Goal: Information Seeking & Learning: Compare options

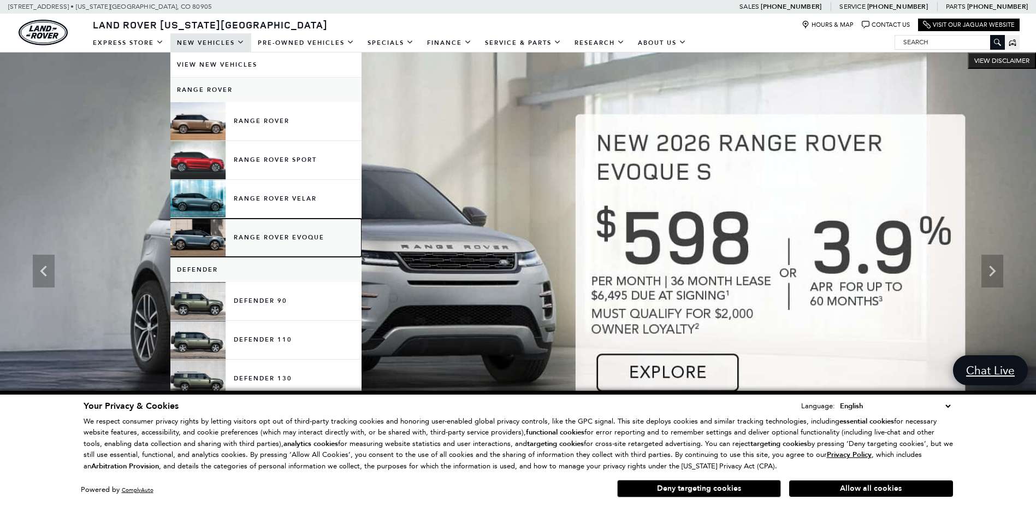
click at [273, 238] on link "Range Rover Evoque" at bounding box center [265, 237] width 191 height 38
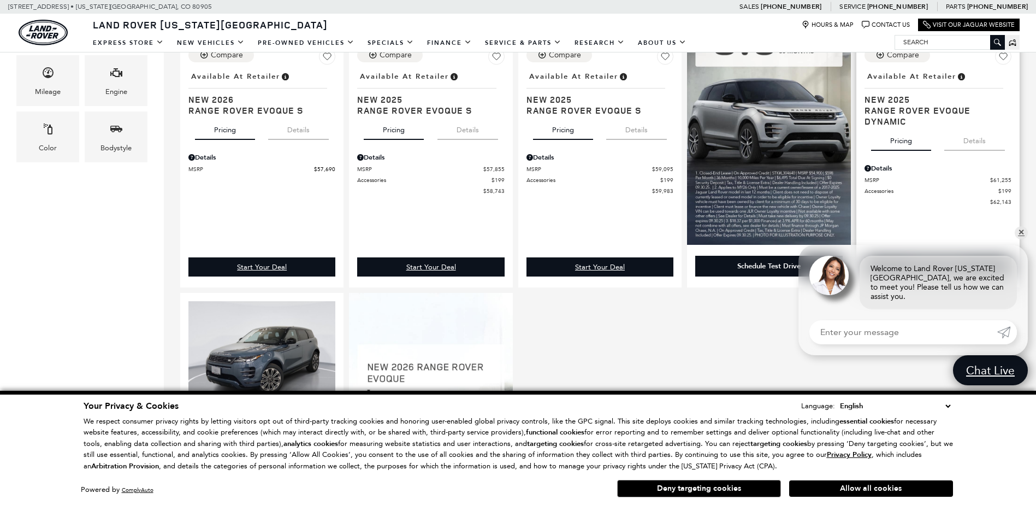
scroll to position [437, 0]
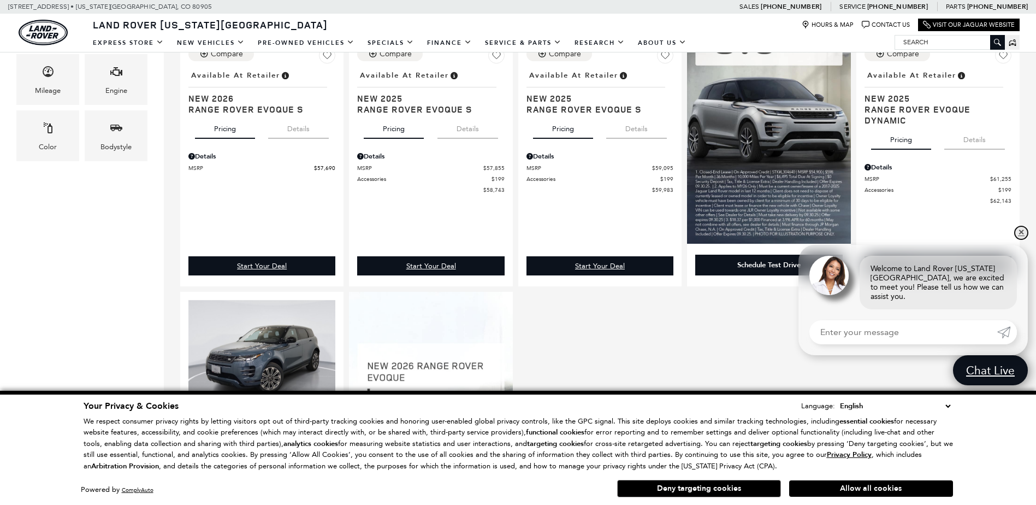
click at [1022, 239] on link "✕" at bounding box center [1021, 232] width 13 height 13
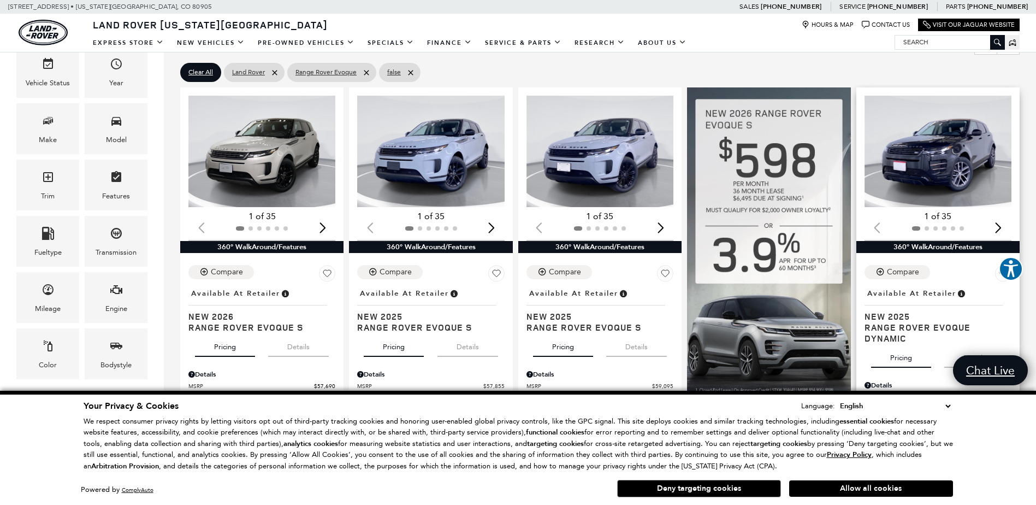
scroll to position [218, 0]
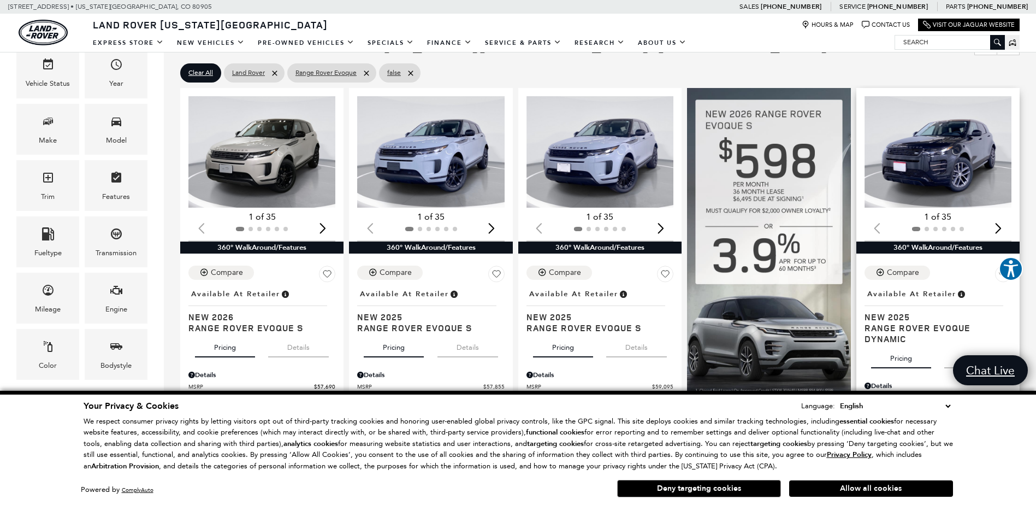
click at [957, 174] on img "1 / 2" at bounding box center [938, 151] width 149 height 111
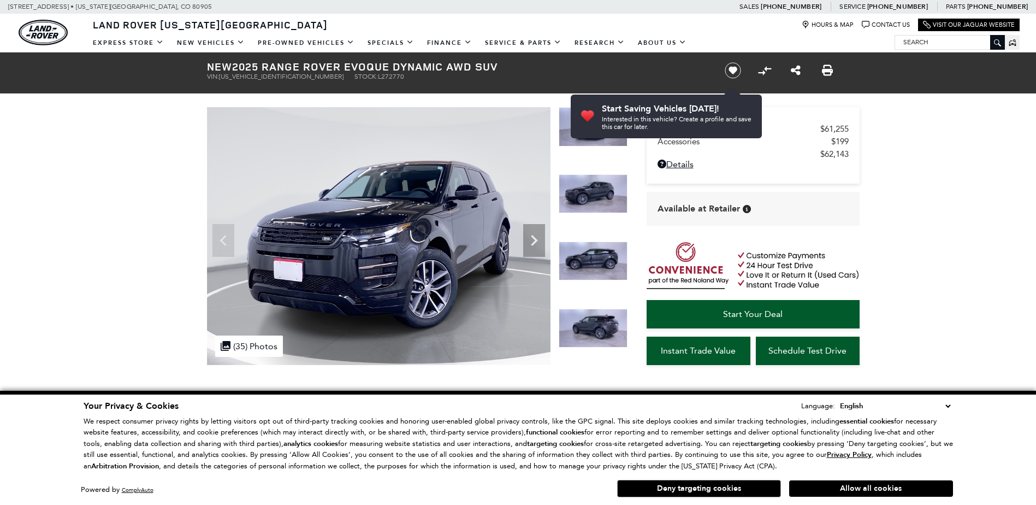
click at [590, 323] on img at bounding box center [593, 328] width 69 height 39
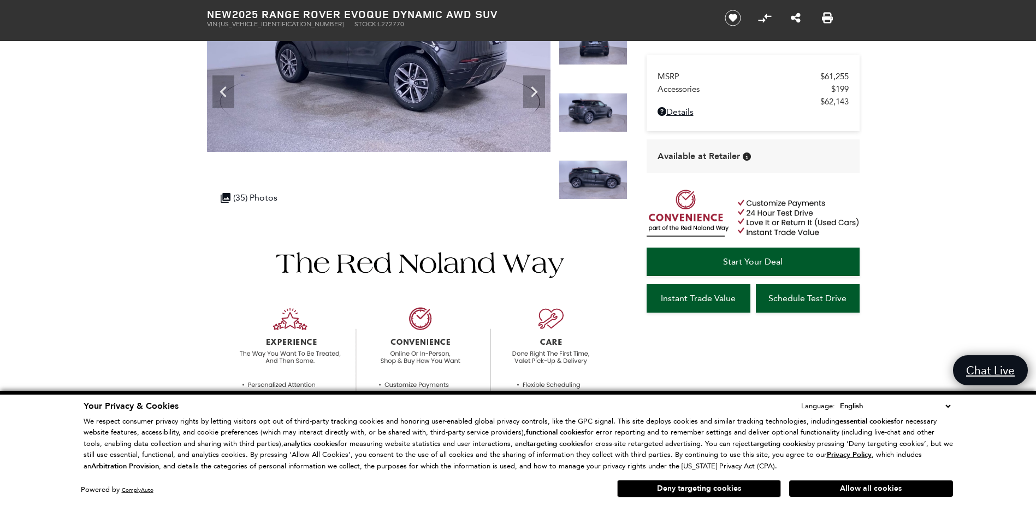
scroll to position [164, 0]
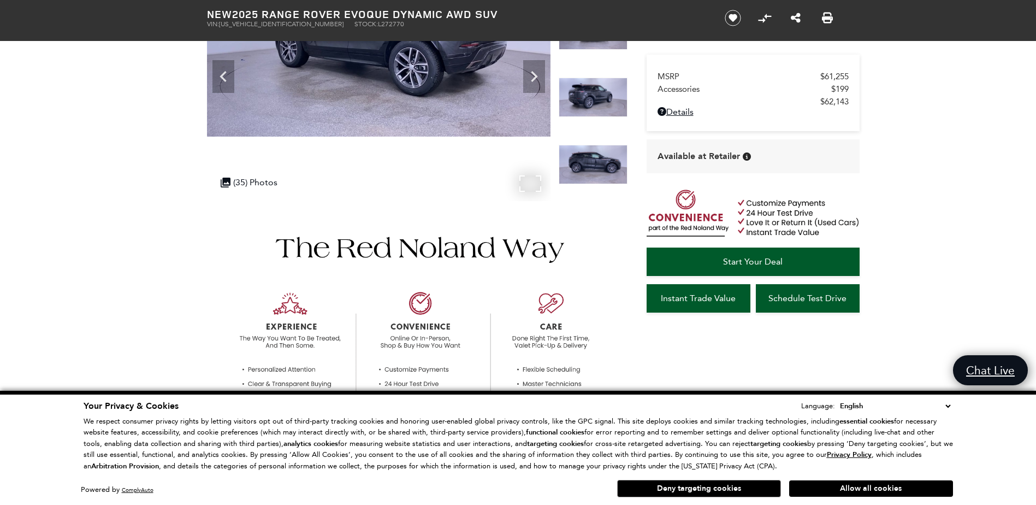
click at [252, 179] on div ".cls-1, .cls-3 { fill: #c50033; } .cls-1 { clip-rule: evenodd; } .cls-2 { clip-…" at bounding box center [249, 181] width 68 height 21
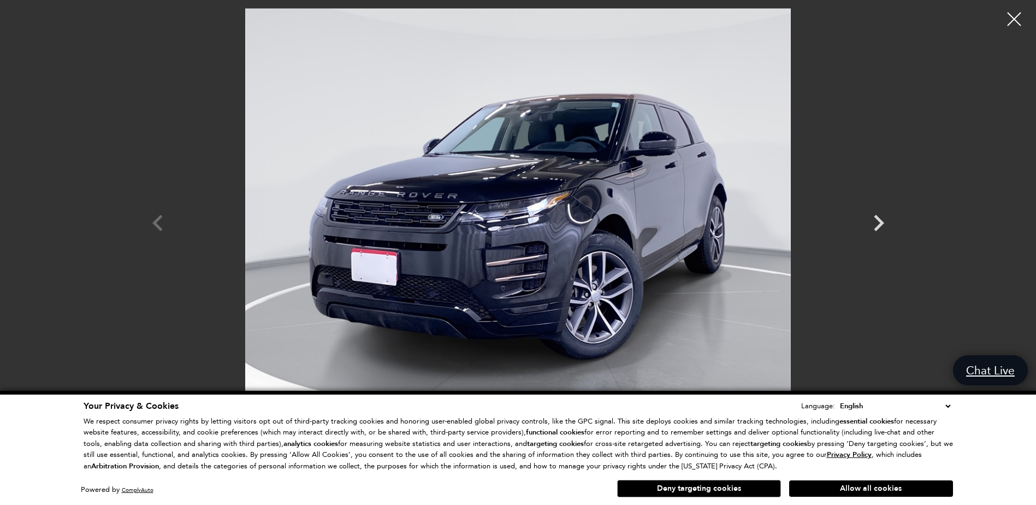
scroll to position [328, 0]
click at [873, 228] on icon "Next" at bounding box center [878, 222] width 33 height 33
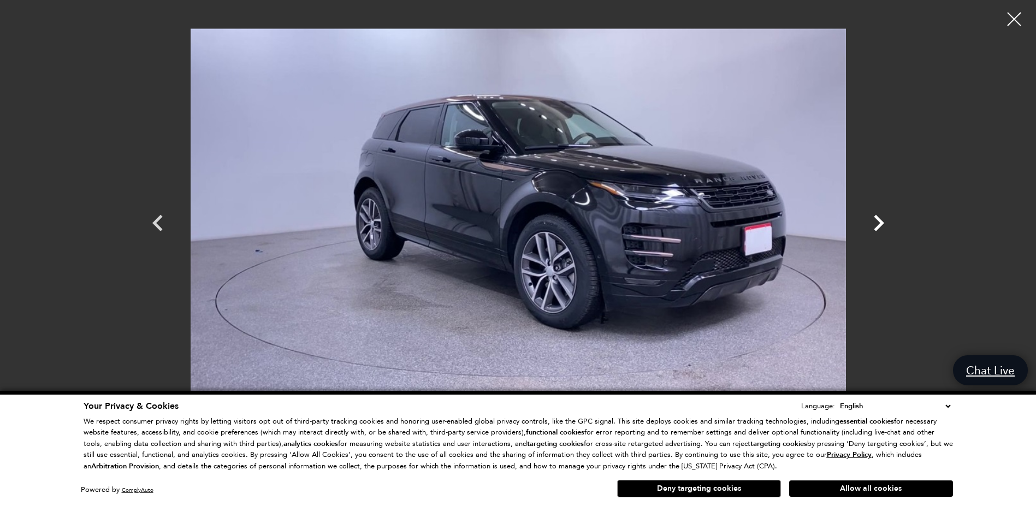
click at [873, 228] on icon "Next" at bounding box center [878, 222] width 33 height 33
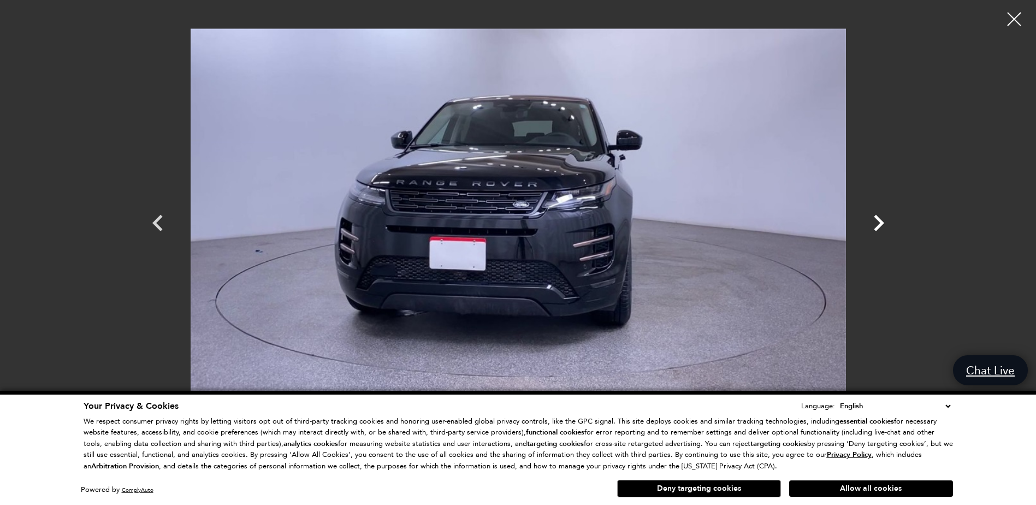
click at [873, 228] on icon "Next" at bounding box center [878, 222] width 33 height 33
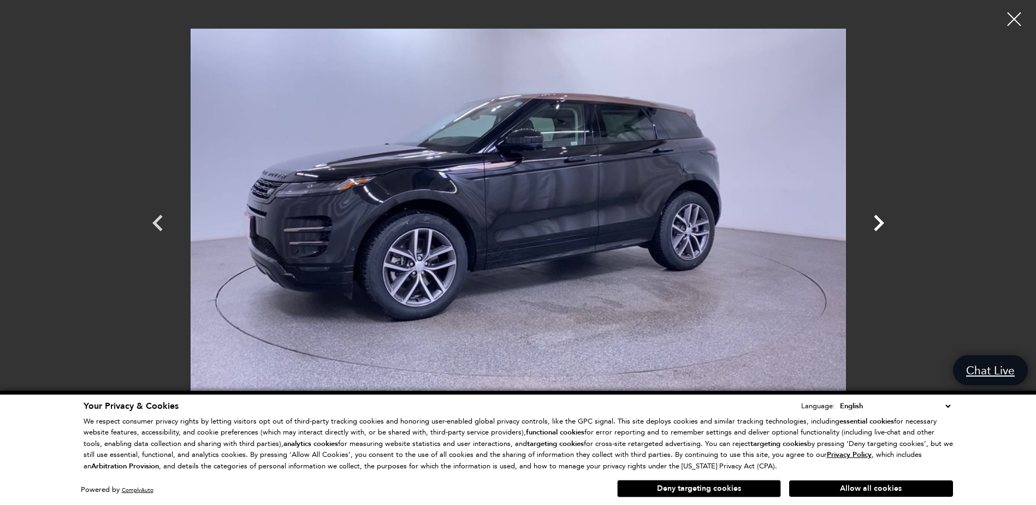
click at [873, 228] on icon "Next" at bounding box center [878, 222] width 33 height 33
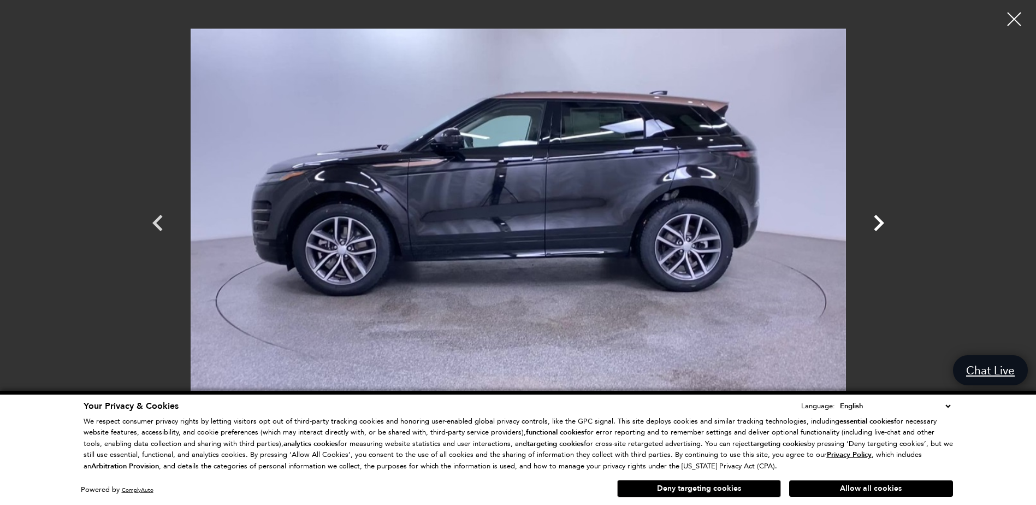
click at [873, 228] on icon "Next" at bounding box center [878, 222] width 33 height 33
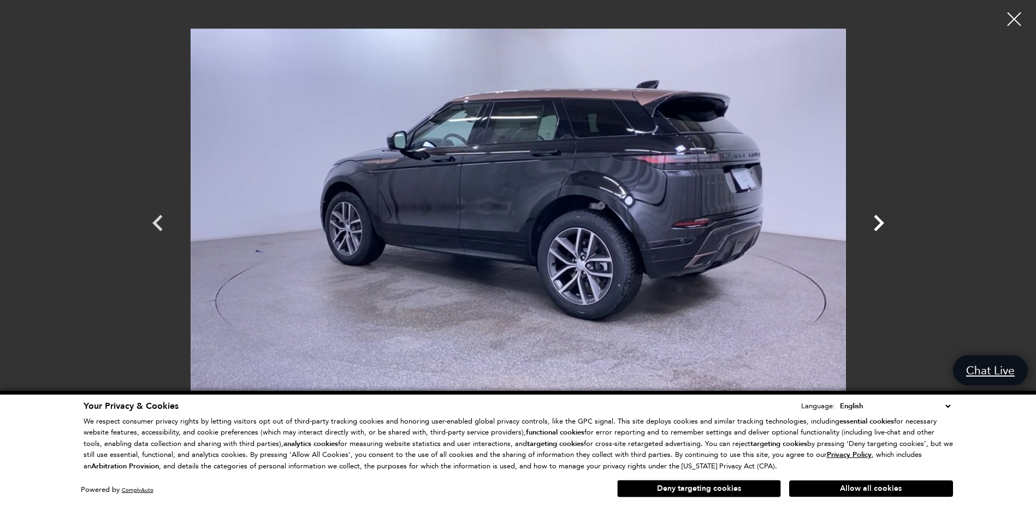
click at [873, 228] on icon "Next" at bounding box center [878, 222] width 33 height 33
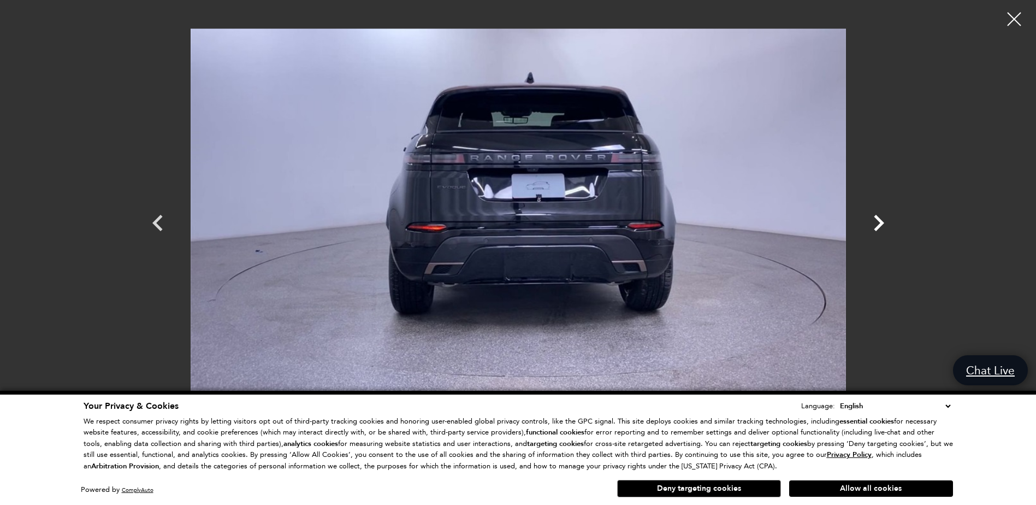
click at [873, 228] on icon "Next" at bounding box center [878, 222] width 33 height 33
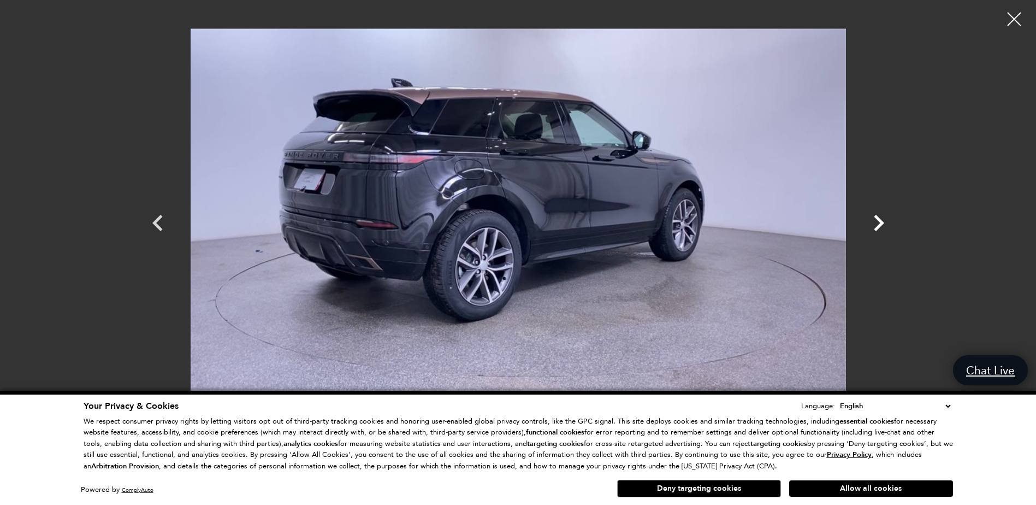
click at [873, 228] on icon "Next" at bounding box center [878, 222] width 33 height 33
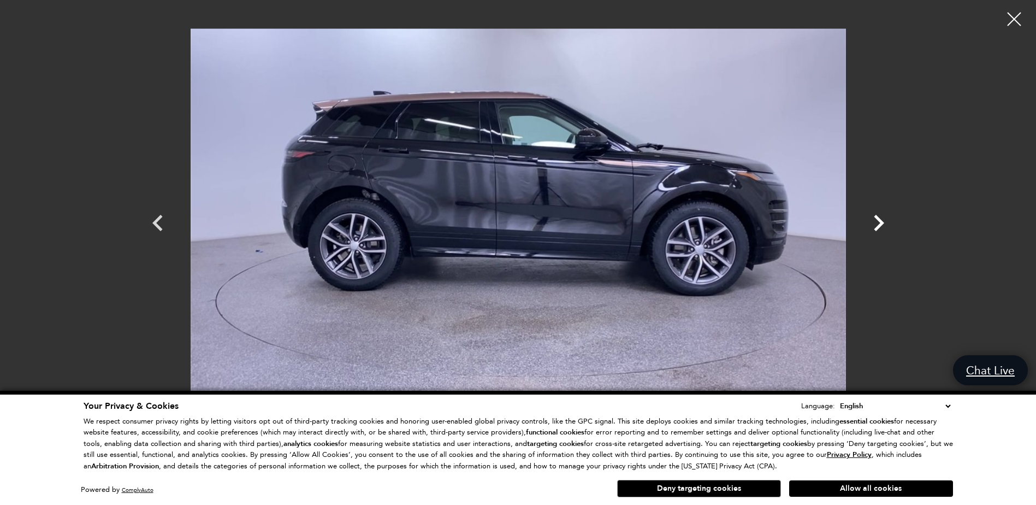
click at [873, 228] on icon "Next" at bounding box center [878, 222] width 33 height 33
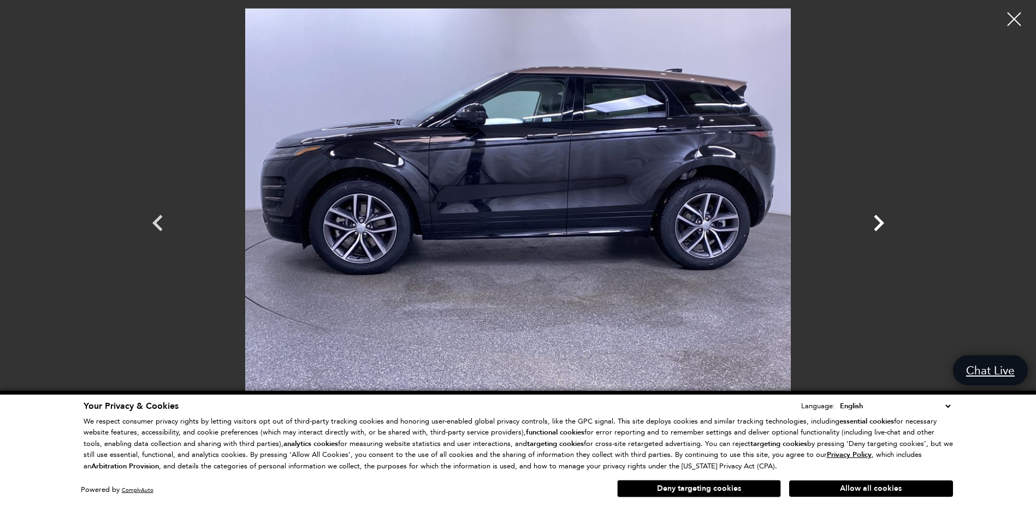
click at [873, 228] on icon "Next" at bounding box center [878, 222] width 33 height 33
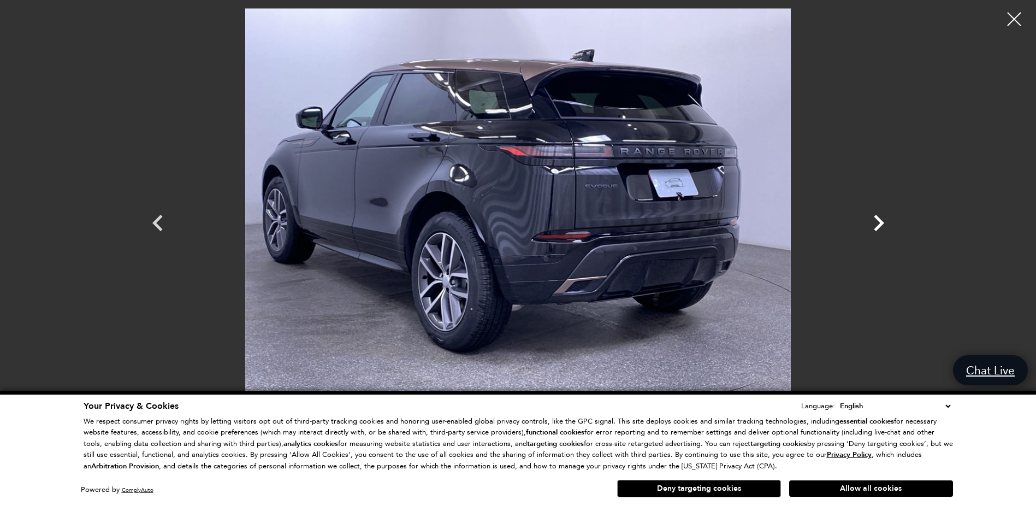
click at [873, 228] on icon "Next" at bounding box center [878, 222] width 33 height 33
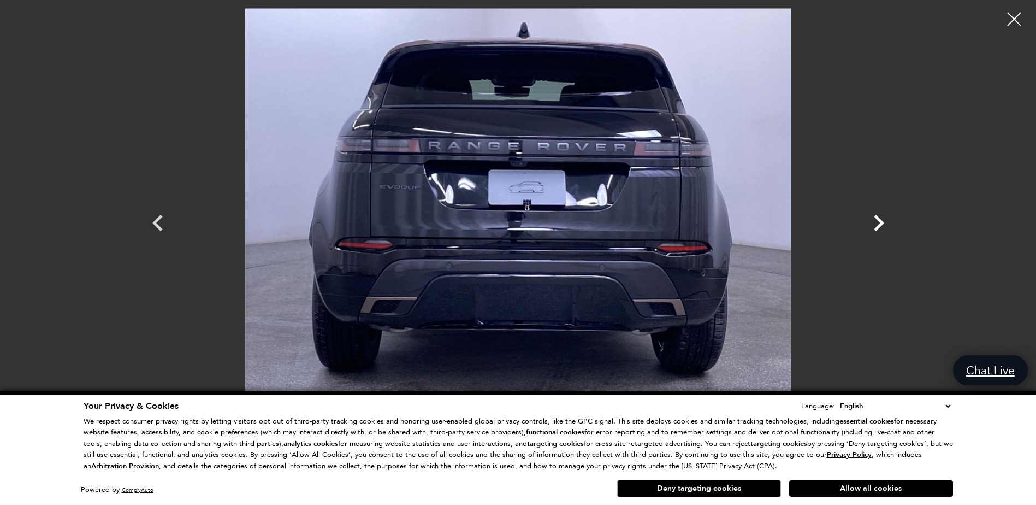
click at [873, 228] on icon "Next" at bounding box center [878, 222] width 33 height 33
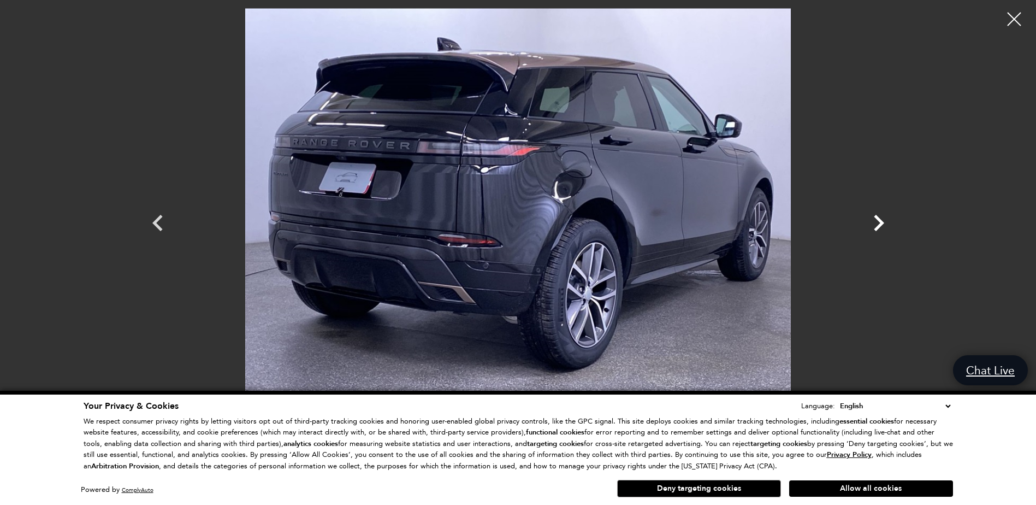
click at [873, 228] on icon "Next" at bounding box center [878, 222] width 33 height 33
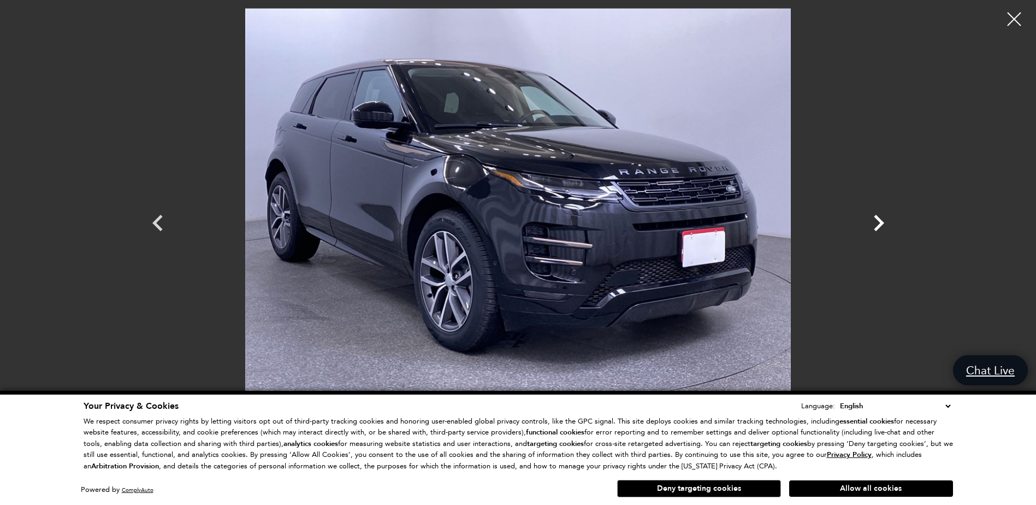
click at [873, 228] on icon "Next" at bounding box center [878, 222] width 33 height 33
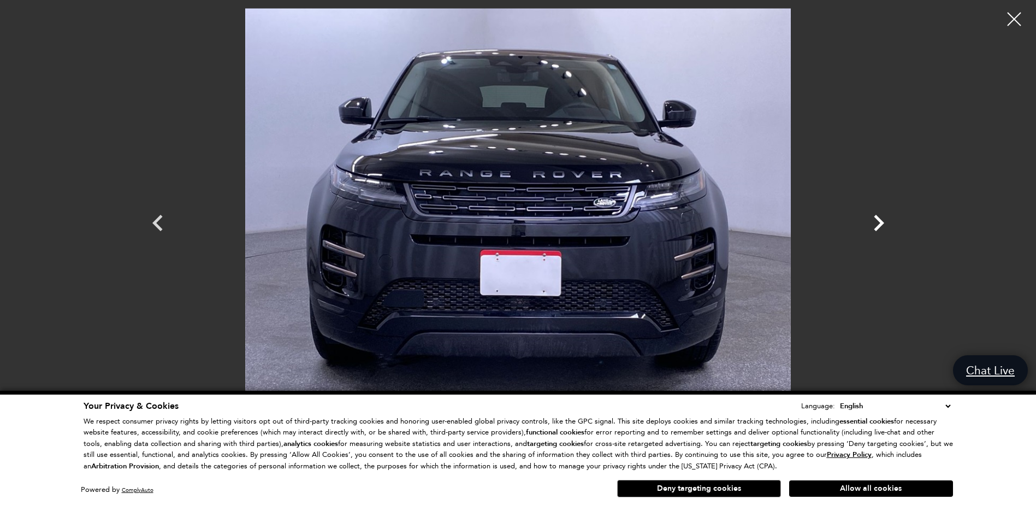
click at [873, 228] on icon "Next" at bounding box center [878, 222] width 33 height 33
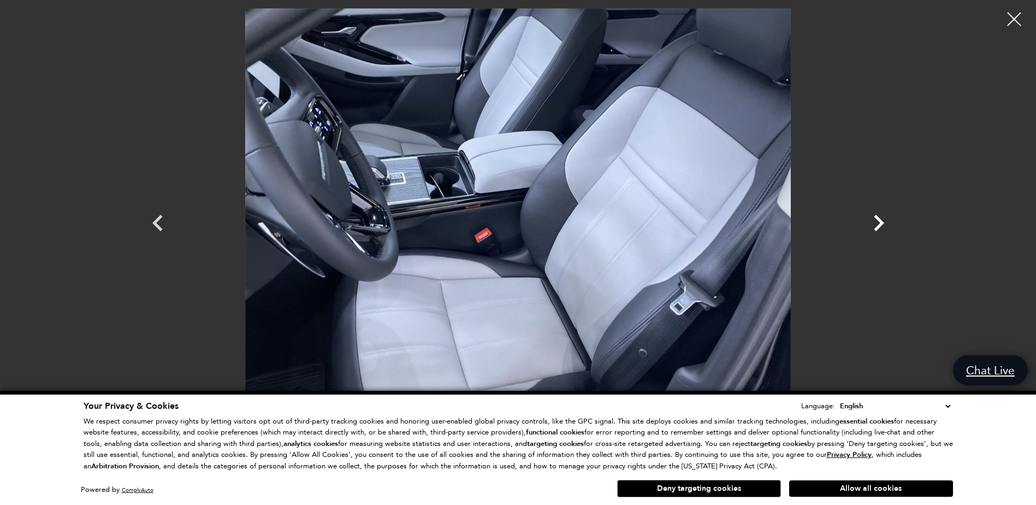
click at [873, 228] on icon "Next" at bounding box center [878, 222] width 33 height 33
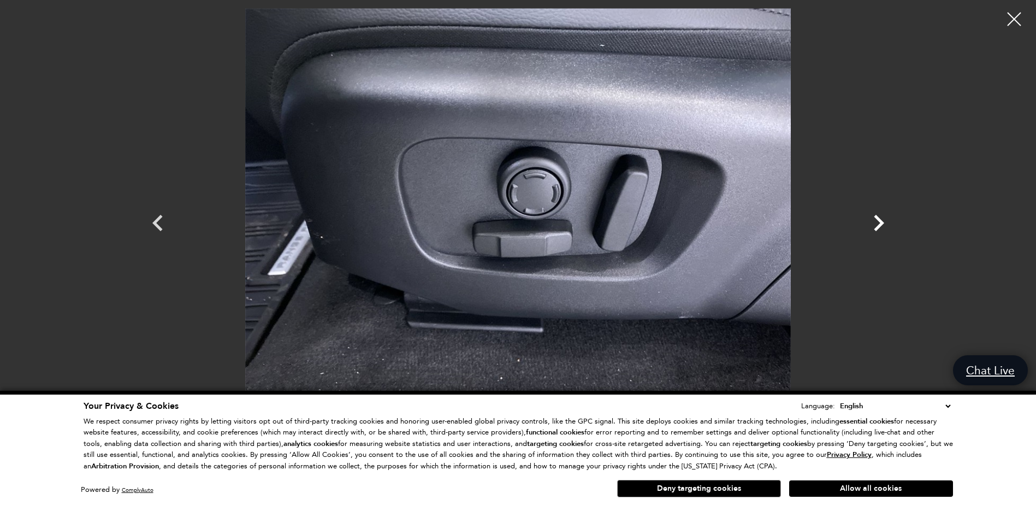
click at [873, 228] on icon "Next" at bounding box center [878, 222] width 33 height 33
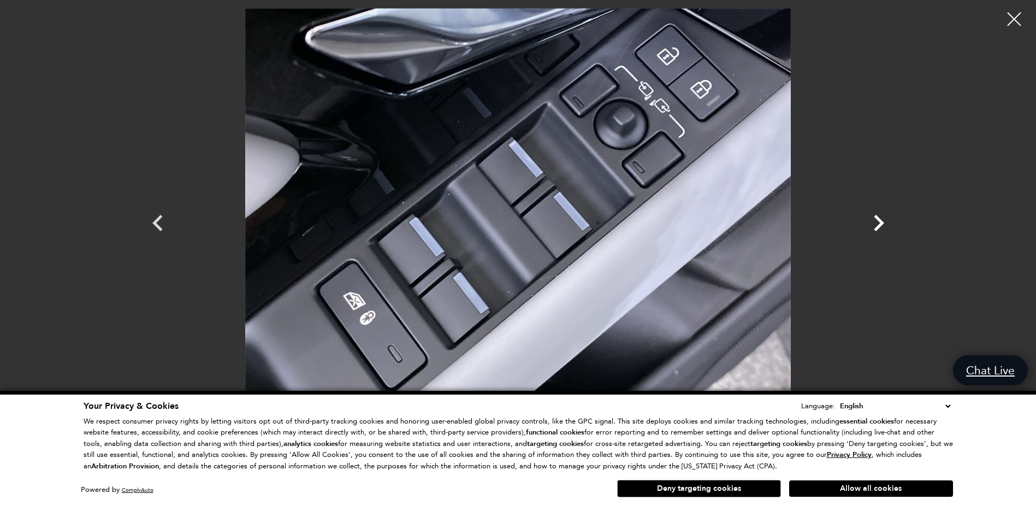
click at [873, 228] on icon "Next" at bounding box center [878, 222] width 33 height 33
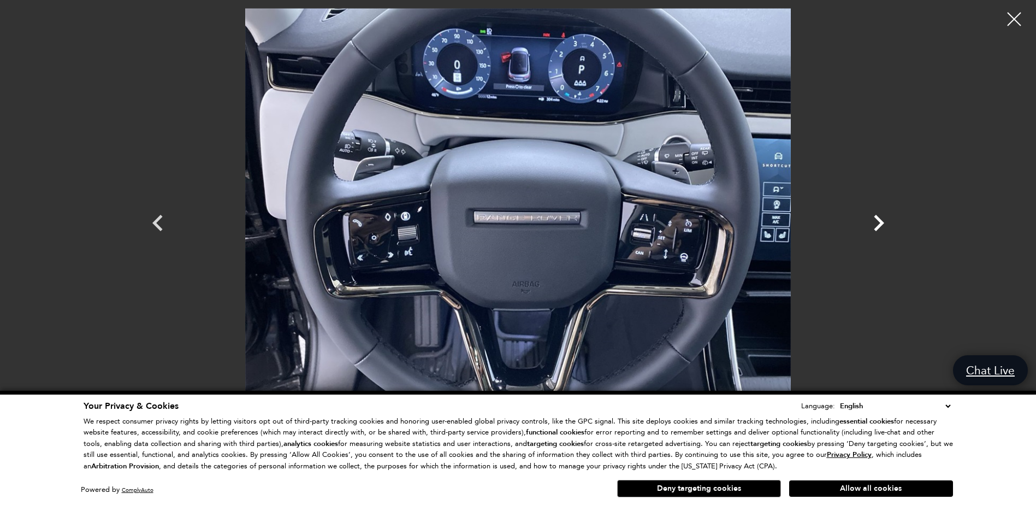
click at [873, 228] on icon "Next" at bounding box center [878, 222] width 33 height 33
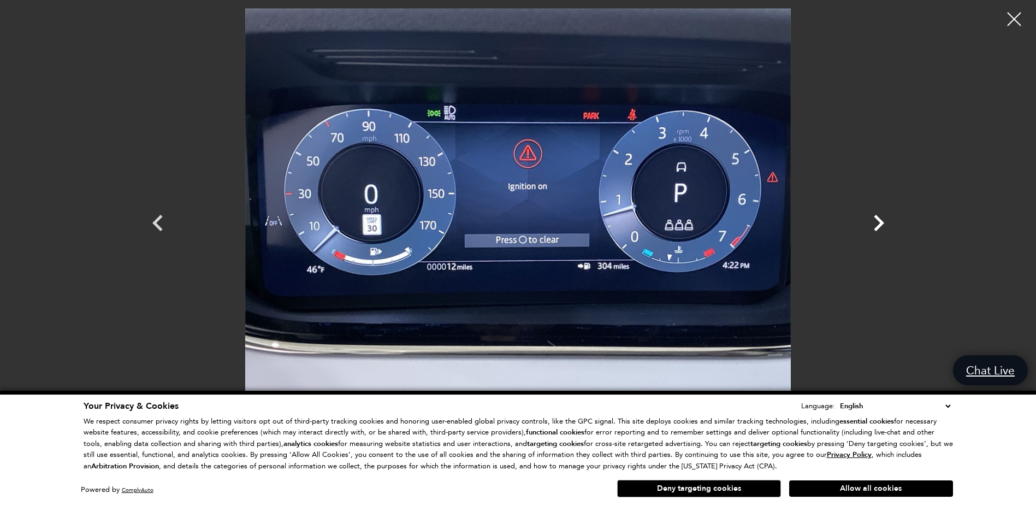
click at [873, 228] on icon "Next" at bounding box center [878, 222] width 33 height 33
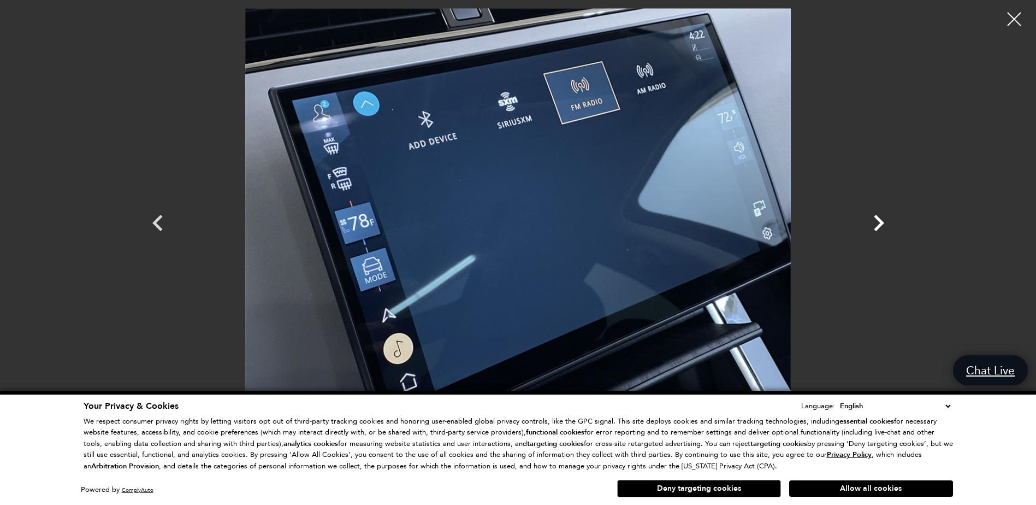
click at [873, 228] on icon "Next" at bounding box center [878, 222] width 33 height 33
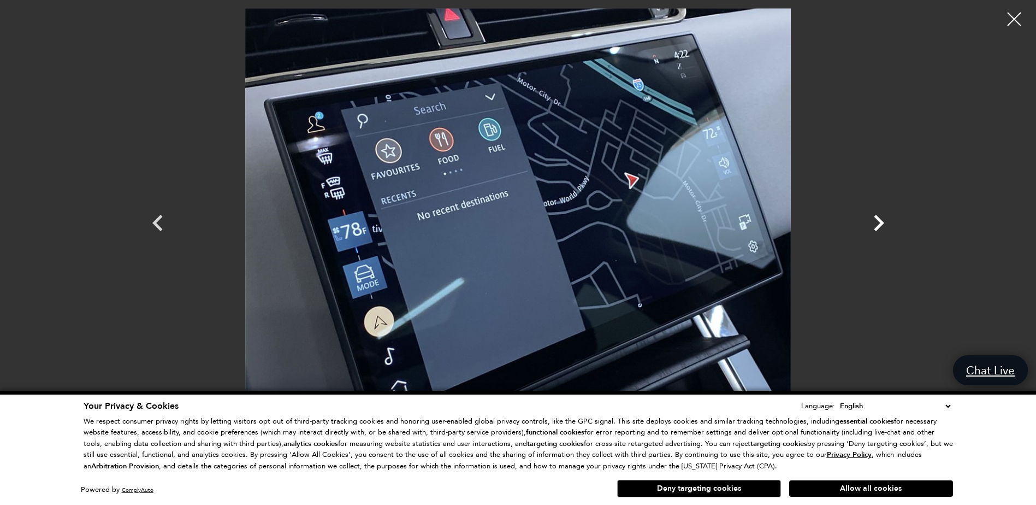
click at [873, 228] on icon "Next" at bounding box center [878, 222] width 33 height 33
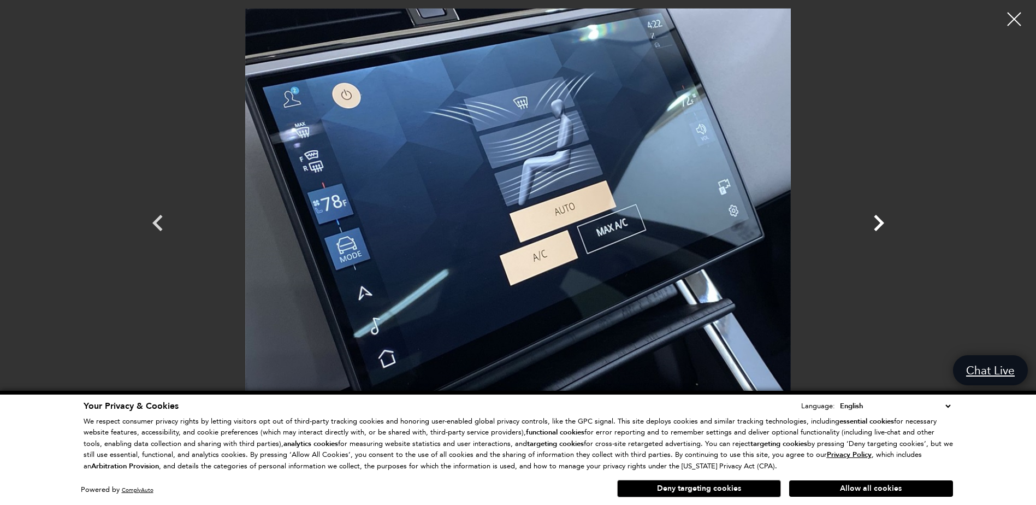
click at [873, 228] on icon "Next" at bounding box center [878, 222] width 33 height 33
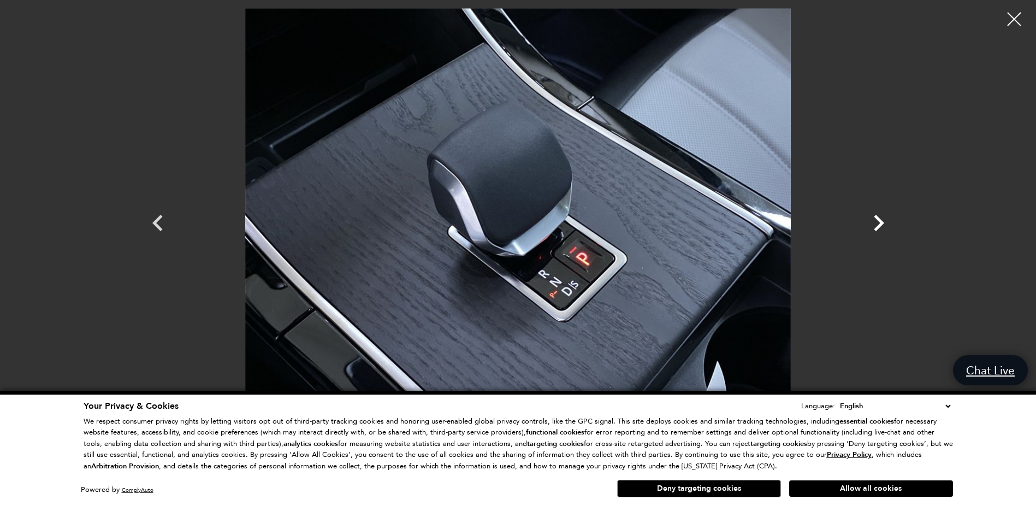
click at [873, 228] on icon "Next" at bounding box center [878, 222] width 33 height 33
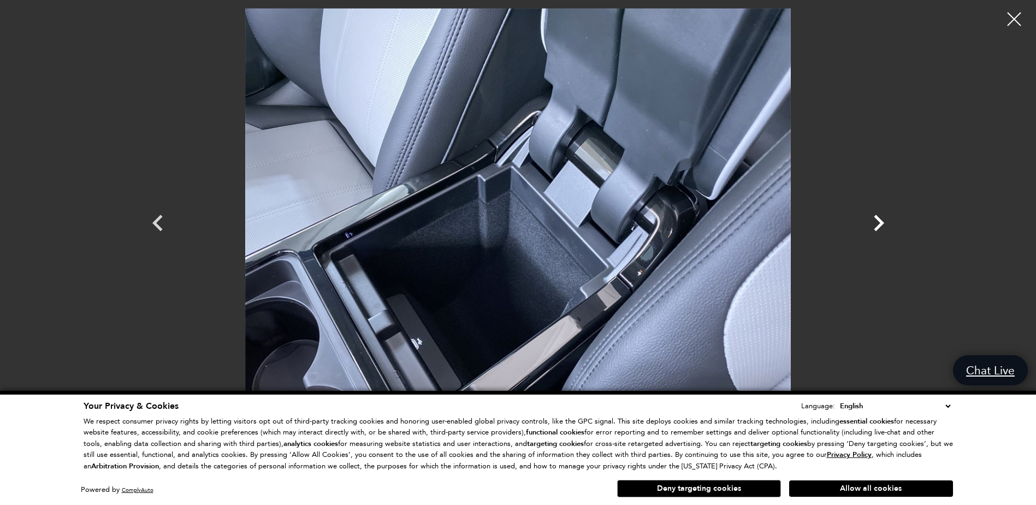
click at [873, 228] on icon "Next" at bounding box center [878, 222] width 33 height 33
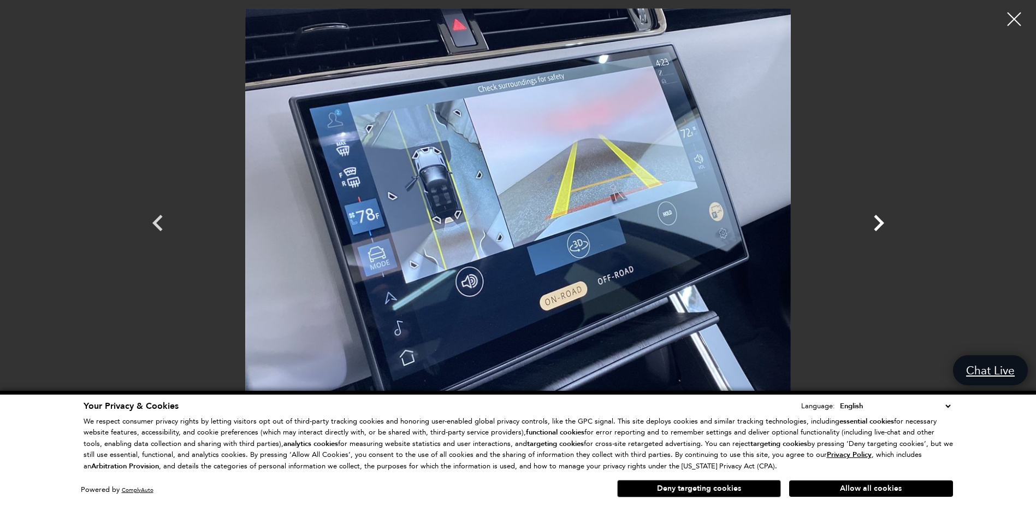
click at [873, 228] on icon "Next" at bounding box center [878, 222] width 33 height 33
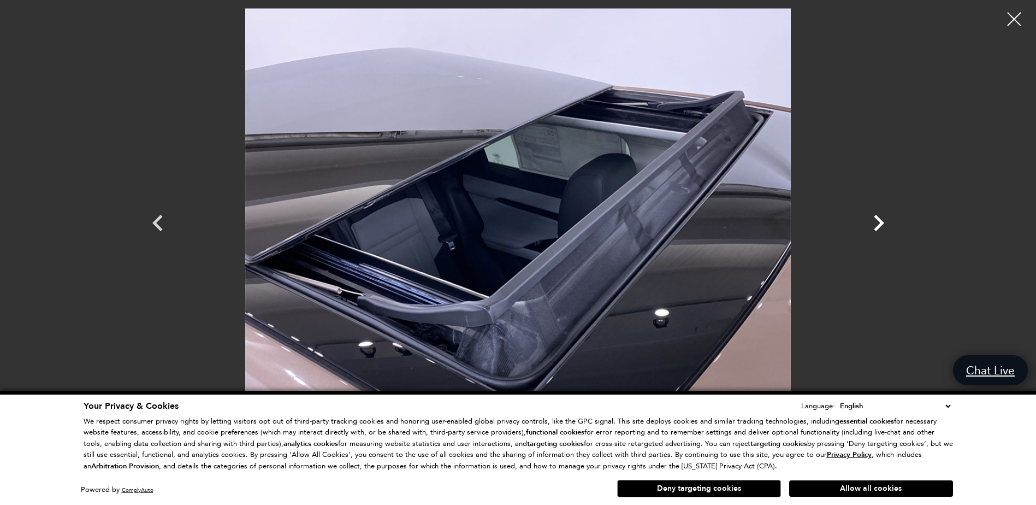
click at [873, 228] on icon "Next" at bounding box center [878, 222] width 33 height 33
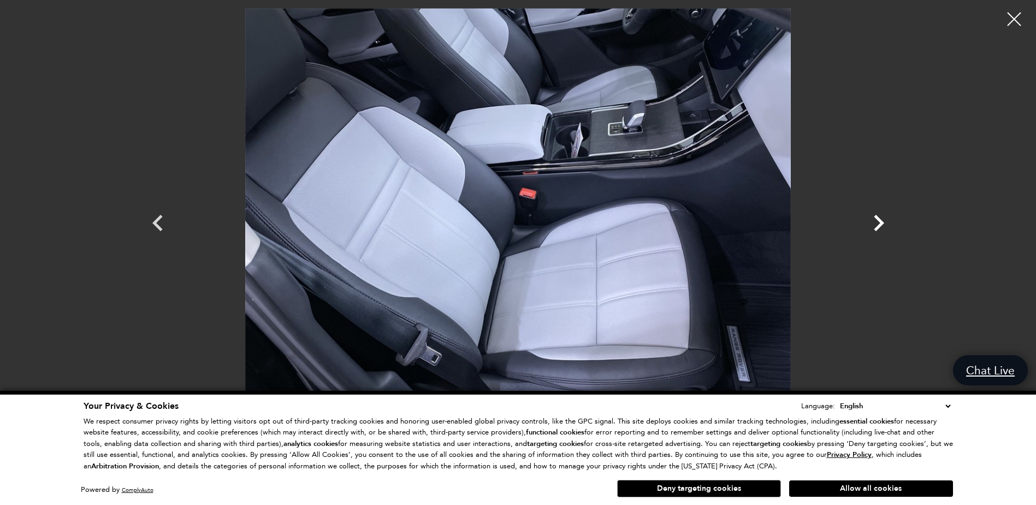
click at [873, 228] on icon "Next" at bounding box center [878, 222] width 33 height 33
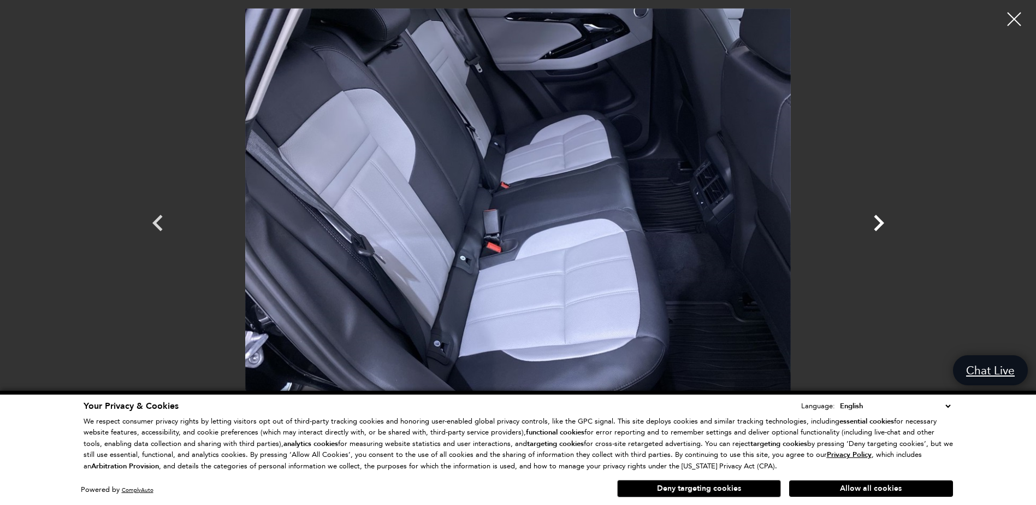
click at [873, 228] on icon "Next" at bounding box center [878, 222] width 33 height 33
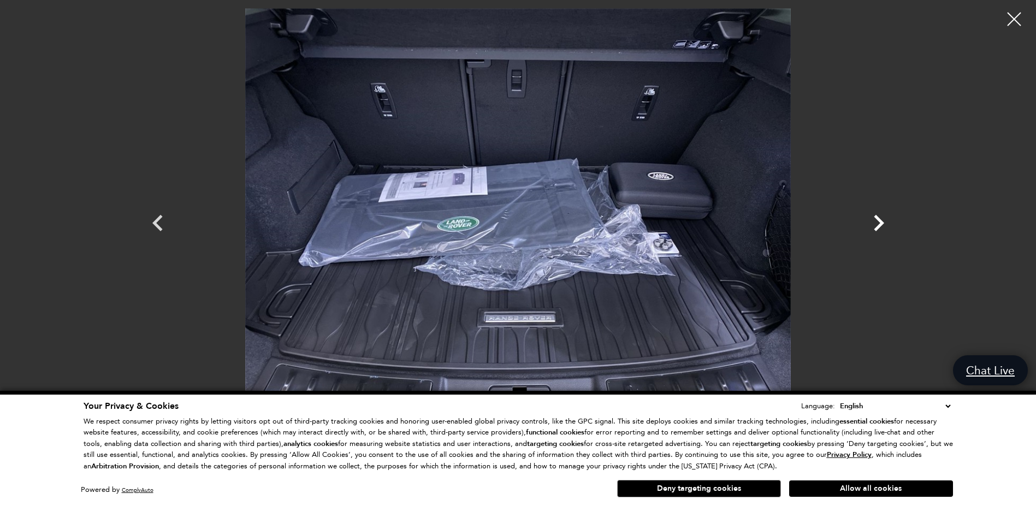
click at [873, 228] on icon "Next" at bounding box center [878, 222] width 33 height 33
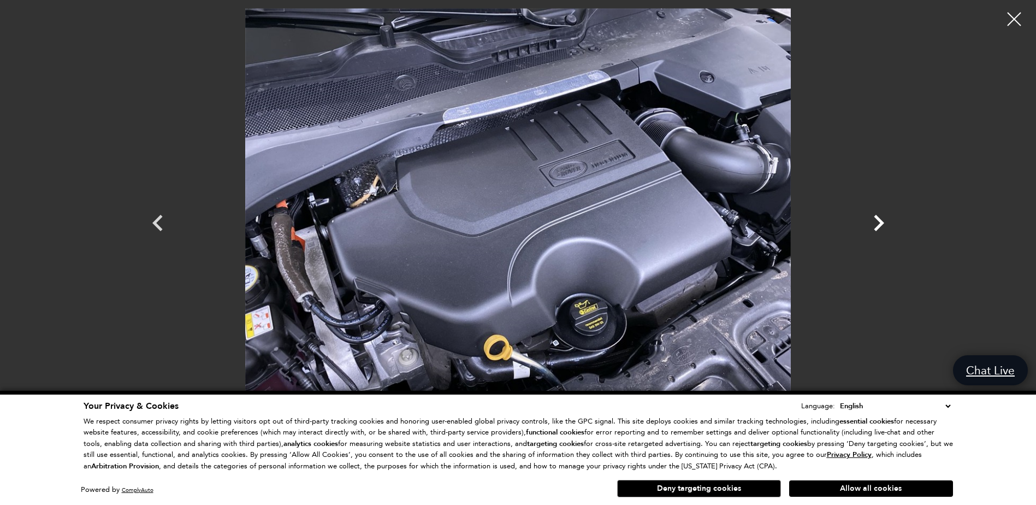
click at [873, 228] on icon "Next" at bounding box center [878, 222] width 33 height 33
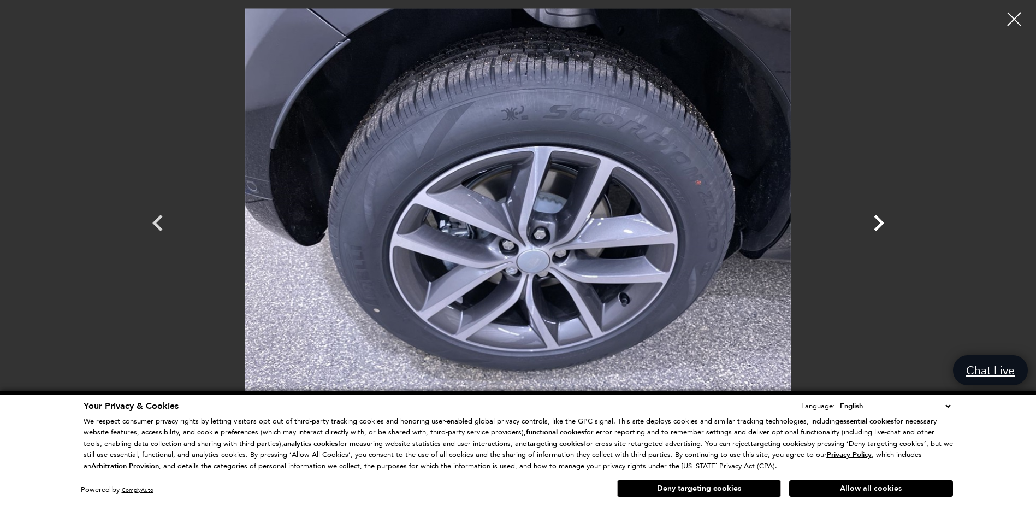
click at [873, 228] on icon "Next" at bounding box center [878, 222] width 33 height 33
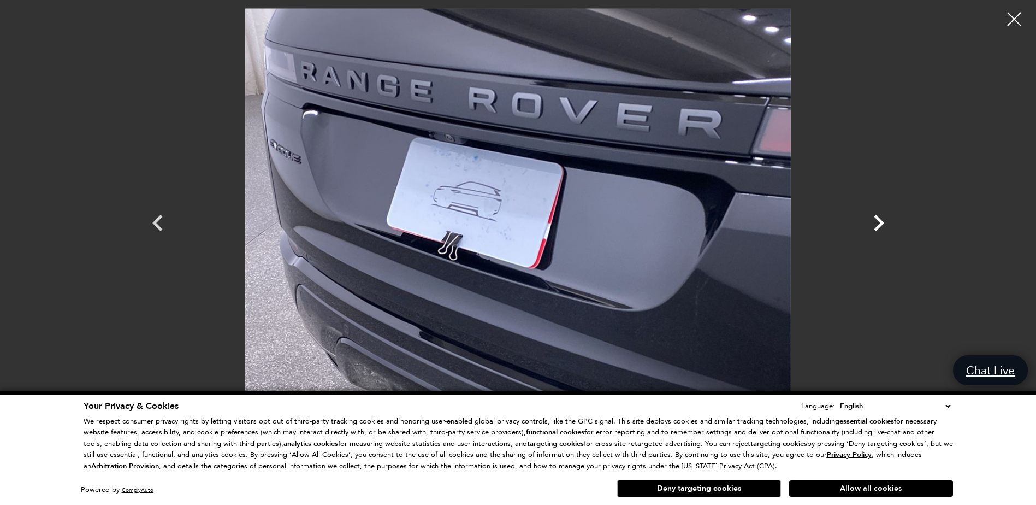
click at [873, 228] on icon "Next" at bounding box center [878, 222] width 33 height 33
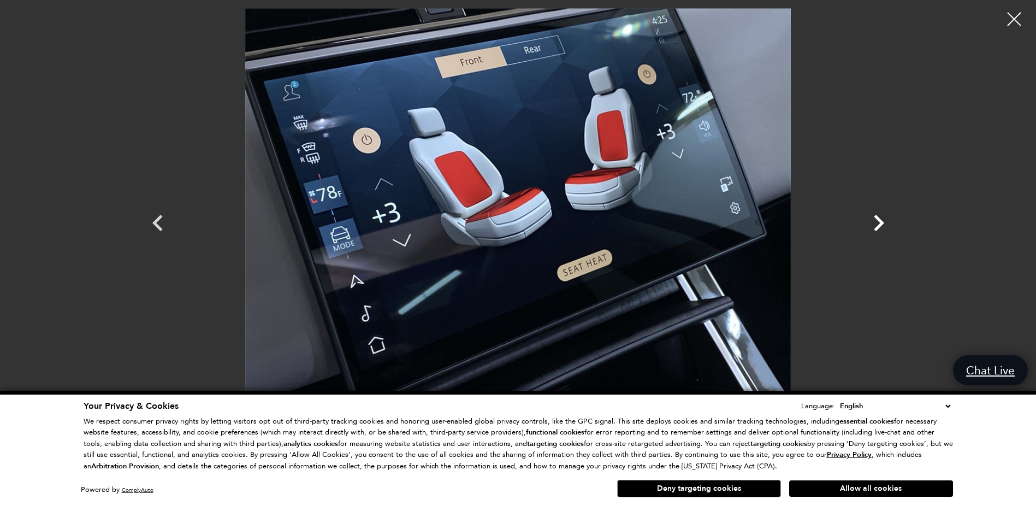
click at [873, 228] on icon "Next" at bounding box center [878, 222] width 33 height 33
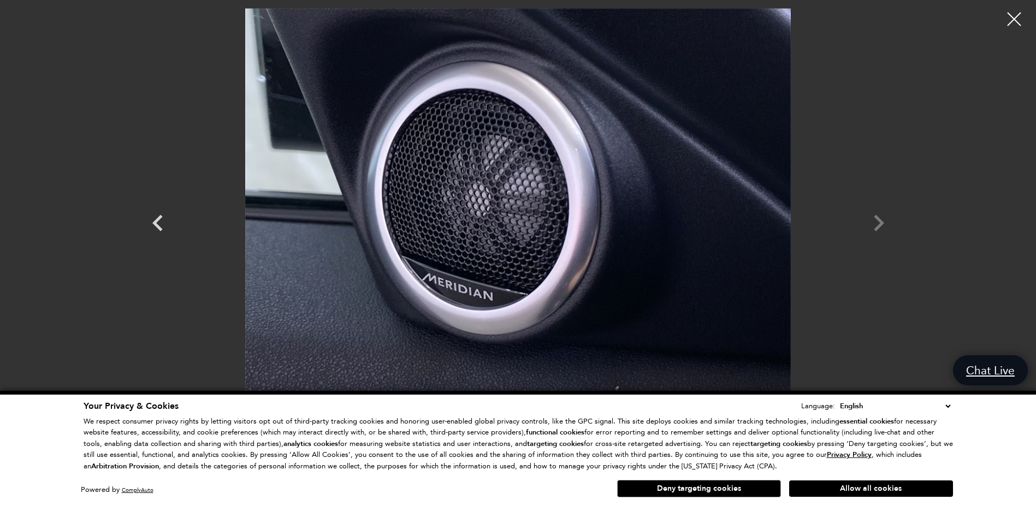
click at [873, 228] on div at bounding box center [518, 212] width 764 height 409
click at [1015, 17] on div at bounding box center [1014, 19] width 29 height 29
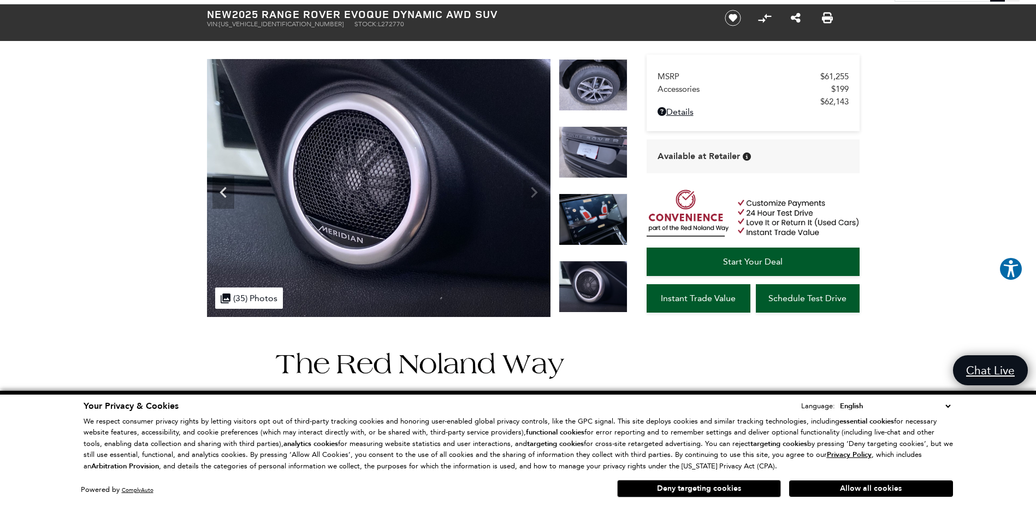
scroll to position [0, 0]
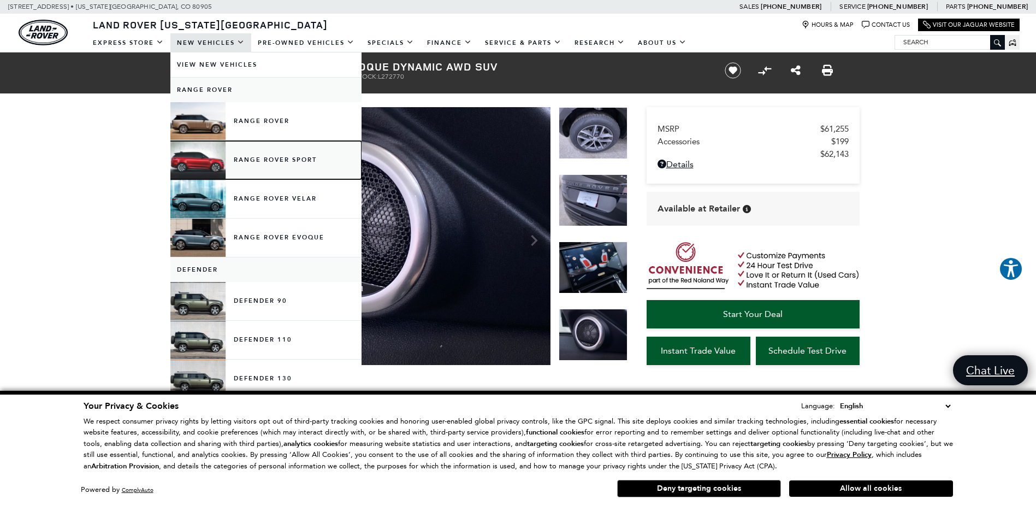
click at [255, 156] on link "Range Rover Sport" at bounding box center [265, 160] width 191 height 38
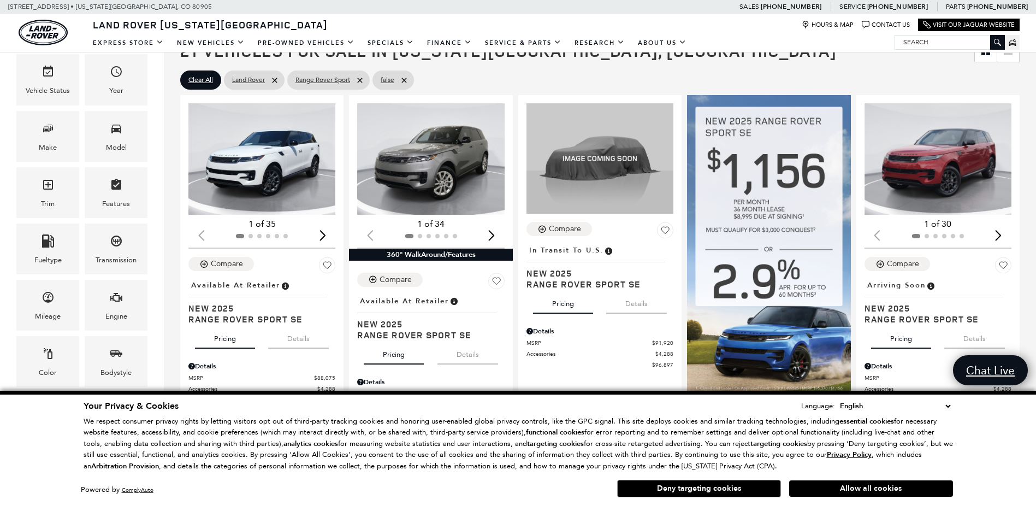
scroll to position [273, 0]
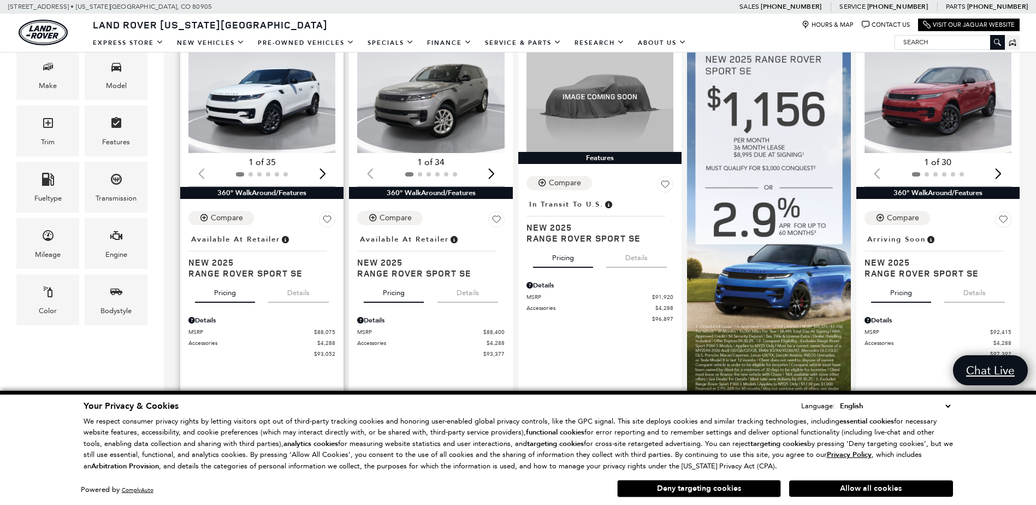
click at [327, 171] on div "Next slide" at bounding box center [322, 173] width 15 height 24
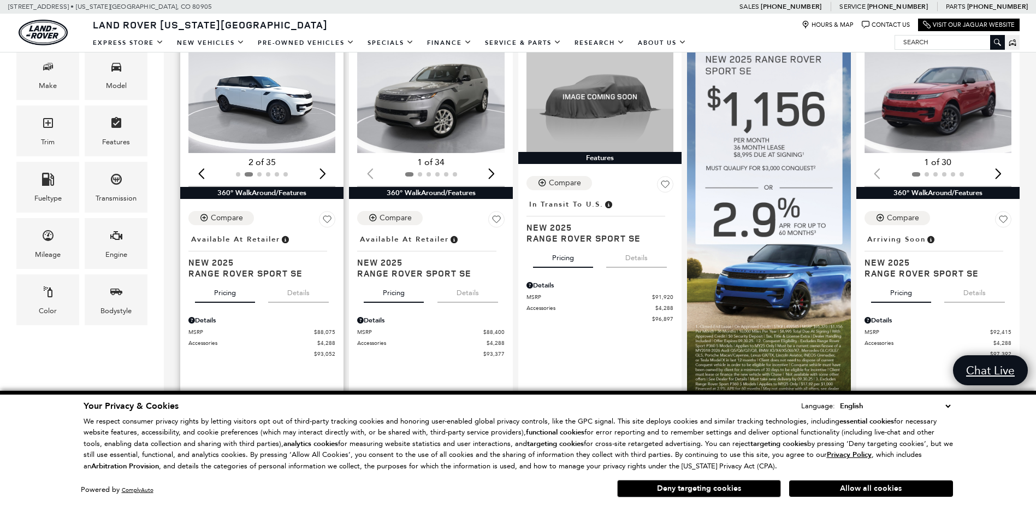
click at [327, 171] on div "Next slide" at bounding box center [322, 173] width 15 height 24
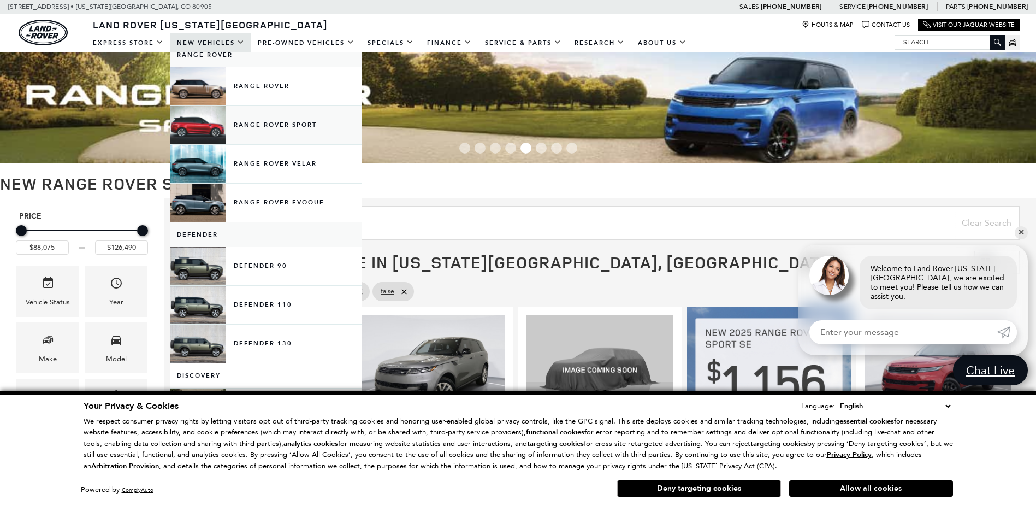
scroll to position [55, 0]
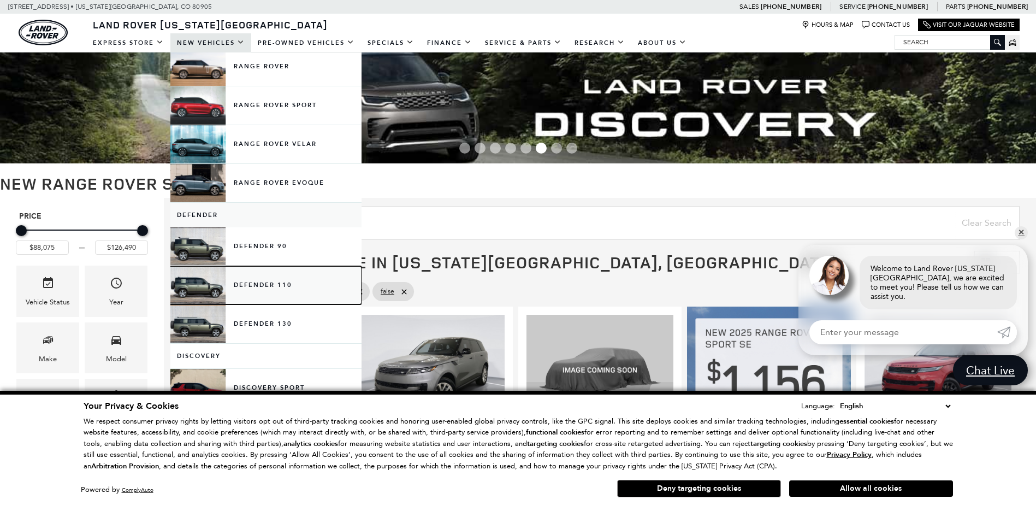
click at [268, 285] on link "Defender 110" at bounding box center [265, 285] width 191 height 38
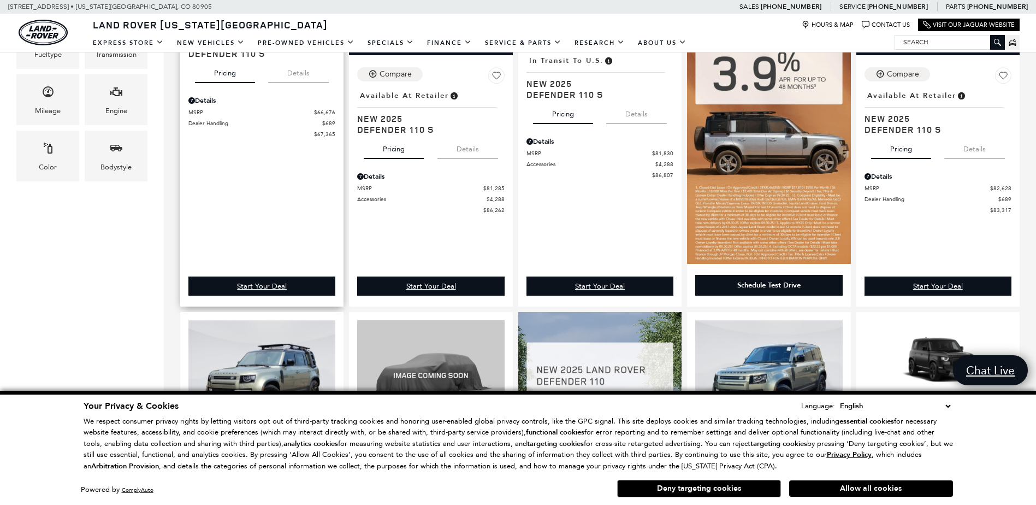
scroll to position [273, 0]
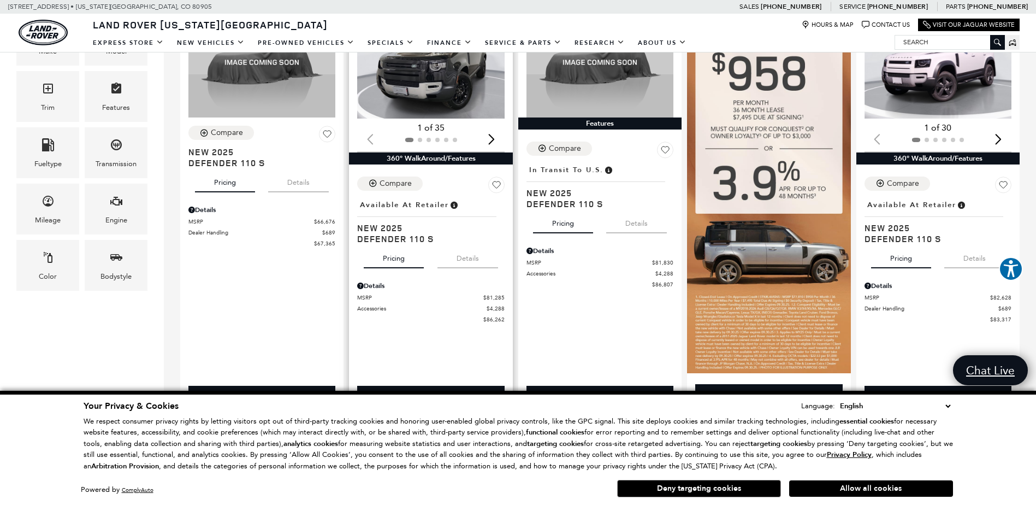
click at [456, 109] on img "1 / 2" at bounding box center [431, 62] width 149 height 111
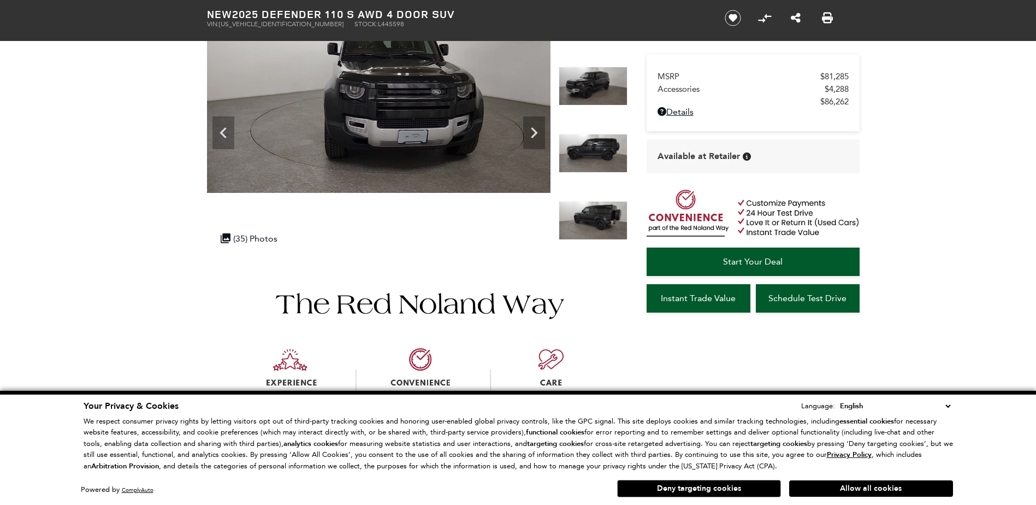
scroll to position [109, 0]
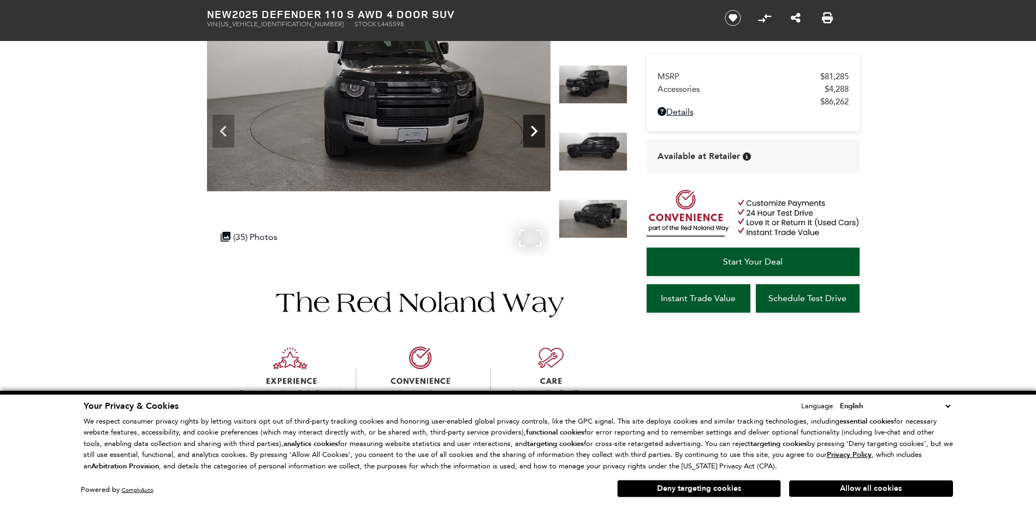
click at [537, 131] on icon "Next" at bounding box center [534, 131] width 7 height 11
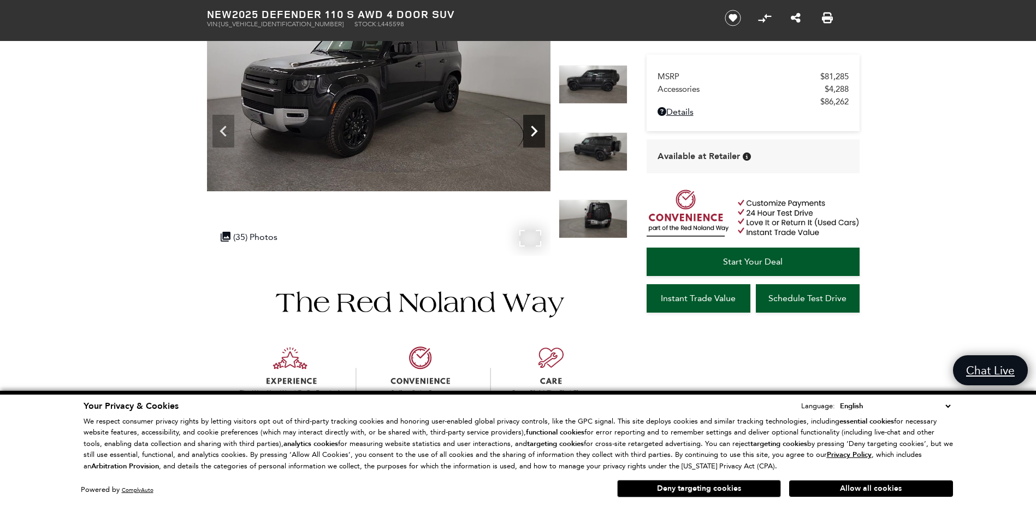
click at [537, 131] on icon "Next" at bounding box center [534, 131] width 7 height 11
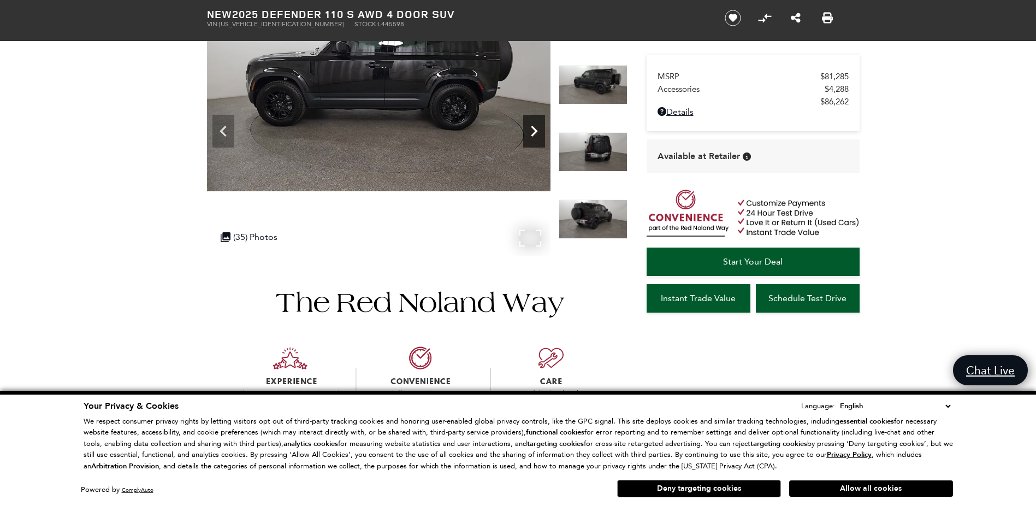
scroll to position [0, 0]
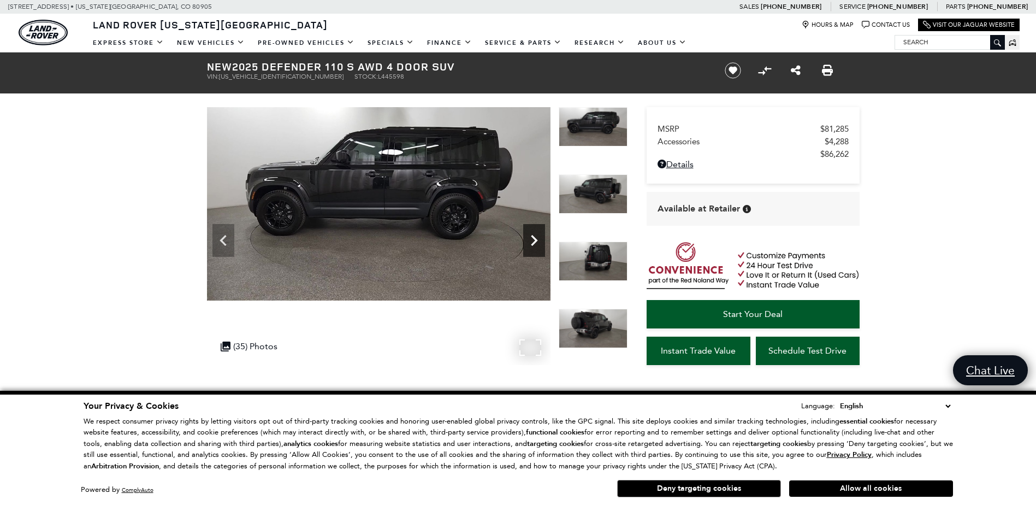
click at [540, 226] on div "Next" at bounding box center [534, 240] width 22 height 33
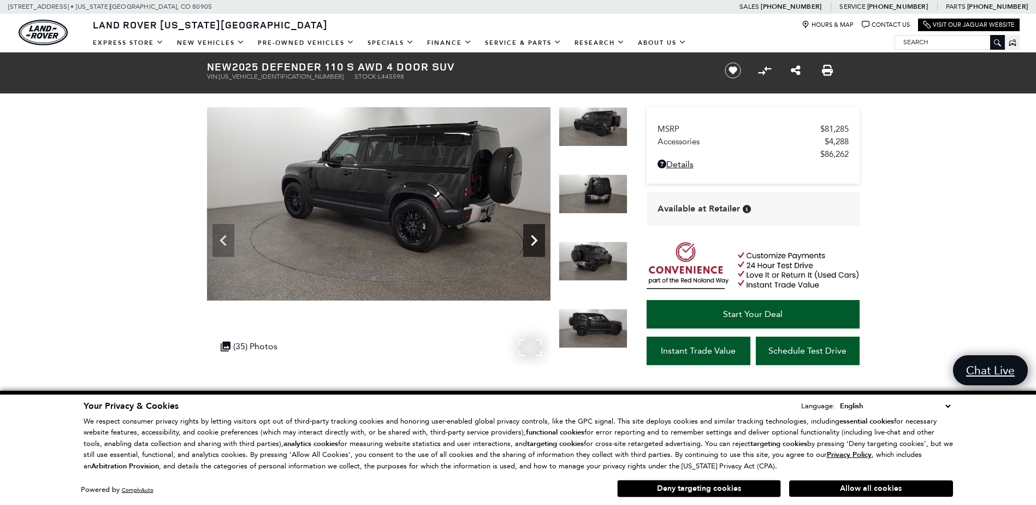
click at [540, 226] on div "Next" at bounding box center [534, 240] width 22 height 33
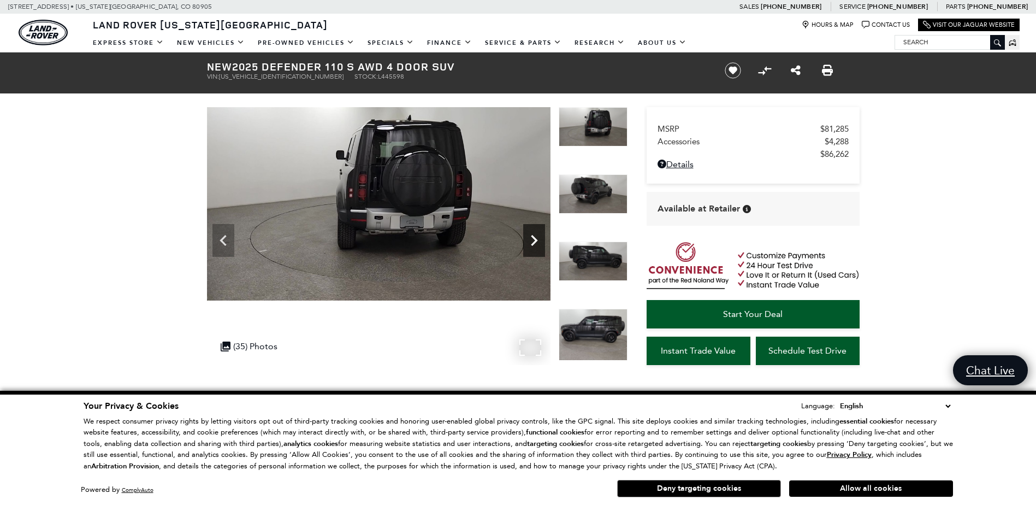
click at [540, 226] on div "Next" at bounding box center [534, 240] width 22 height 33
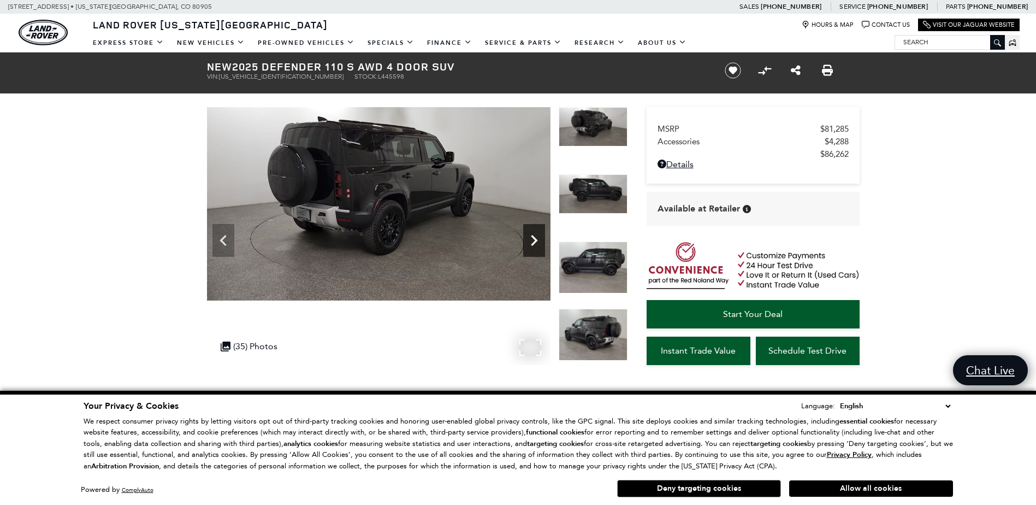
click at [540, 226] on div "Next" at bounding box center [534, 240] width 22 height 33
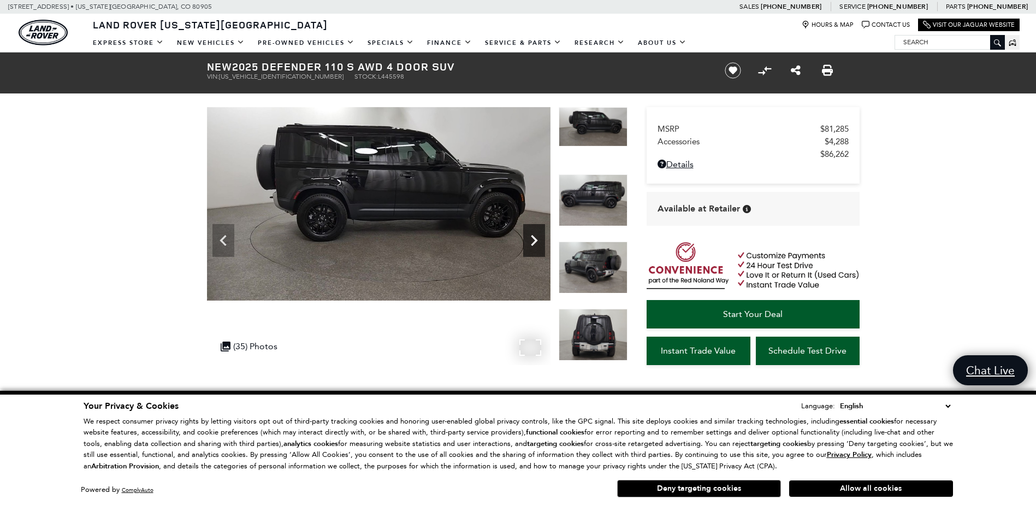
click at [540, 226] on div "Next" at bounding box center [534, 240] width 22 height 33
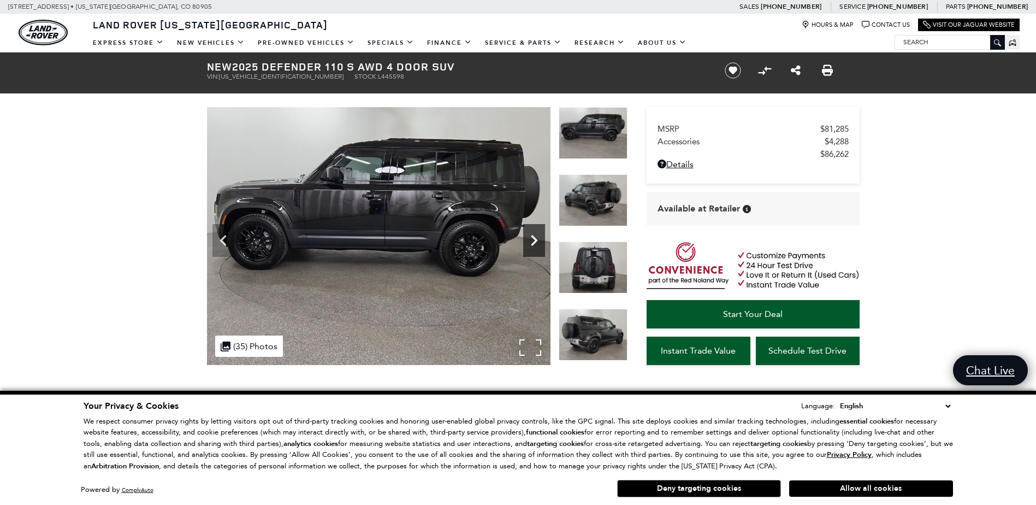
click at [540, 226] on div "Next" at bounding box center [534, 240] width 22 height 33
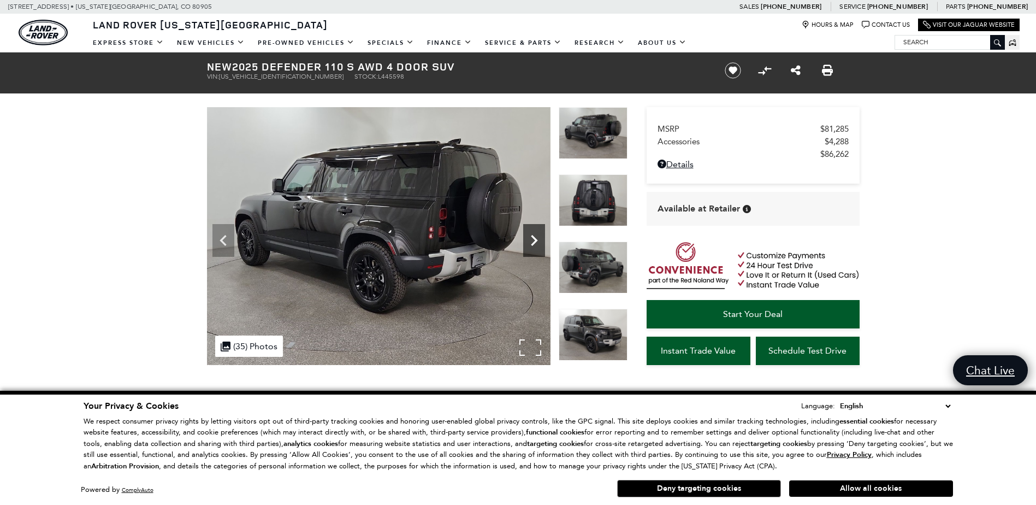
click at [540, 226] on div "Next" at bounding box center [534, 240] width 22 height 33
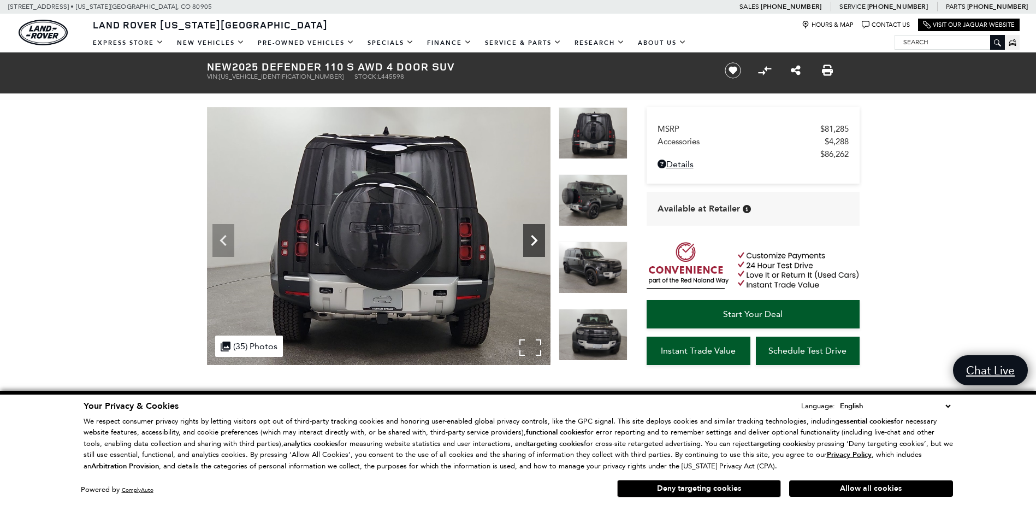
click at [540, 226] on div "Next" at bounding box center [534, 240] width 22 height 33
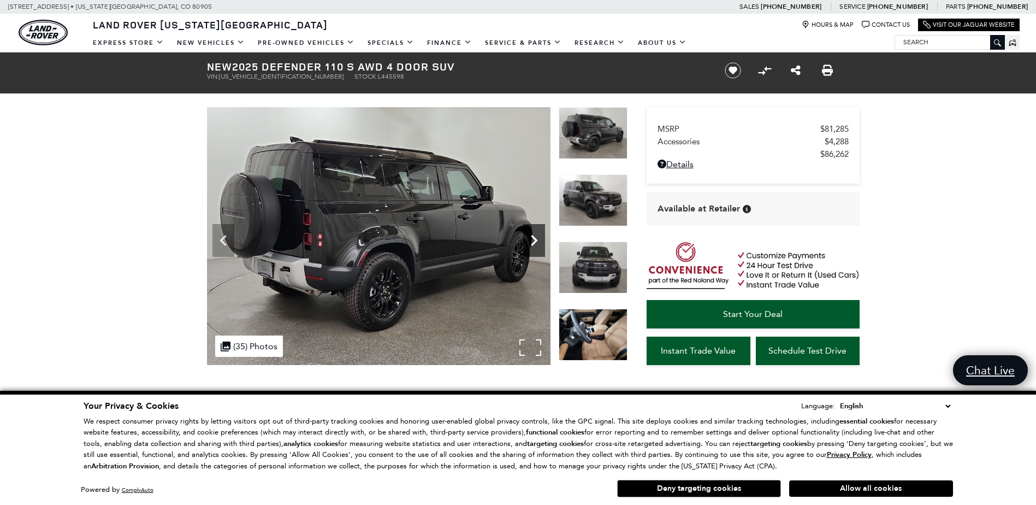
click at [540, 226] on div "Next" at bounding box center [534, 240] width 22 height 33
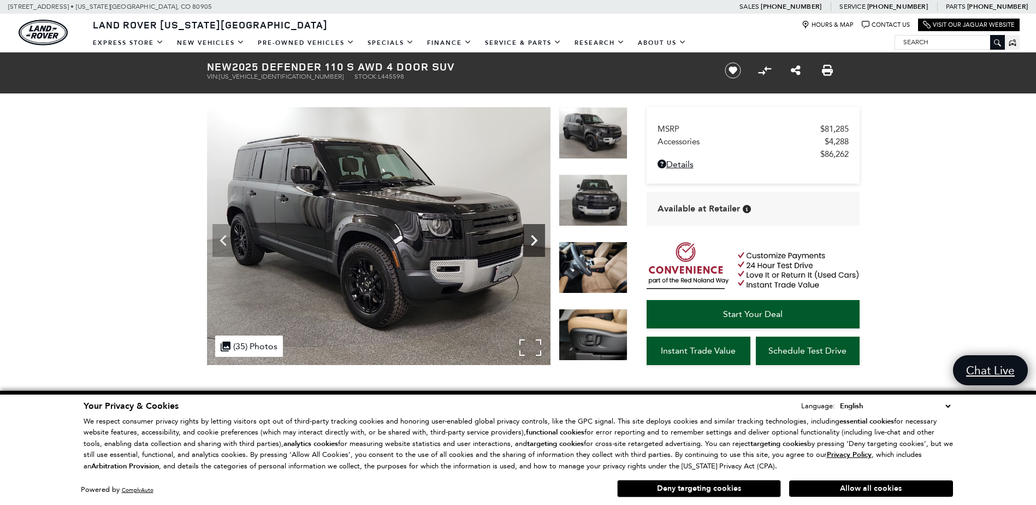
click at [540, 226] on div "Next" at bounding box center [534, 240] width 22 height 33
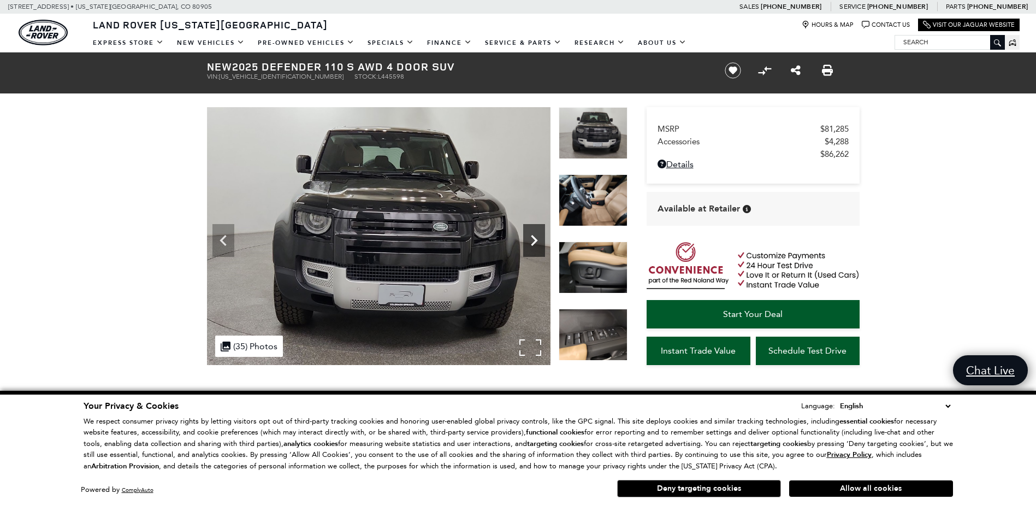
click at [540, 226] on div "Next" at bounding box center [534, 240] width 22 height 33
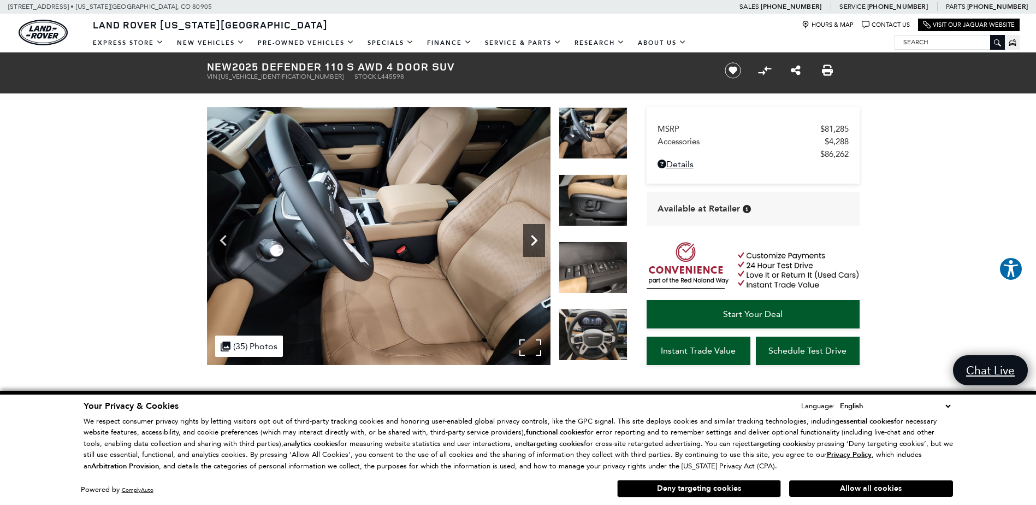
click at [540, 226] on div "Next" at bounding box center [534, 240] width 22 height 33
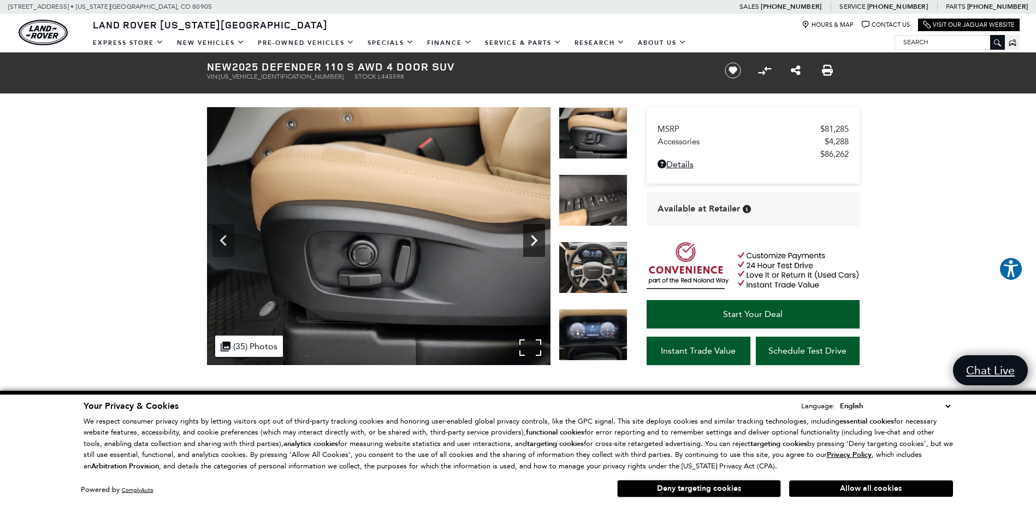
click at [540, 226] on div "Next" at bounding box center [534, 240] width 22 height 33
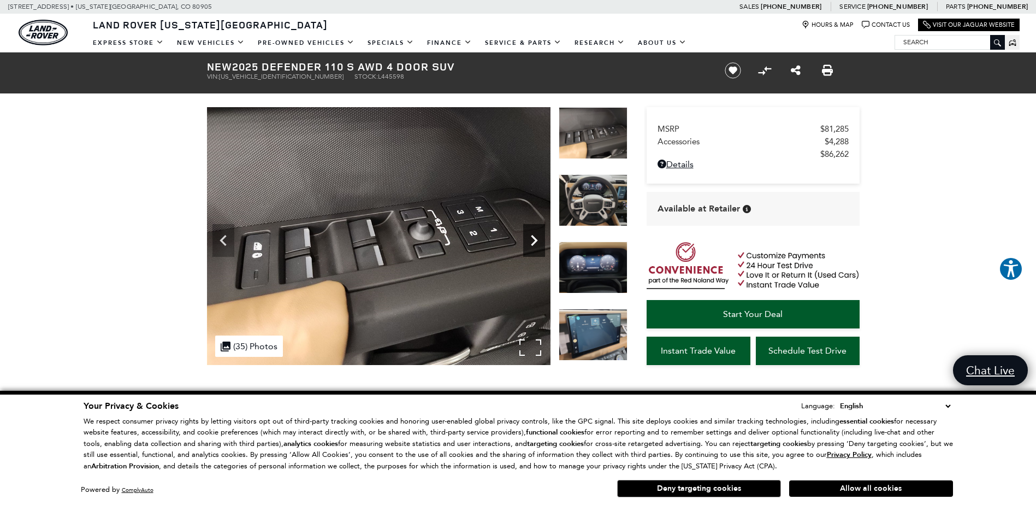
click at [540, 226] on div "Next" at bounding box center [534, 240] width 22 height 33
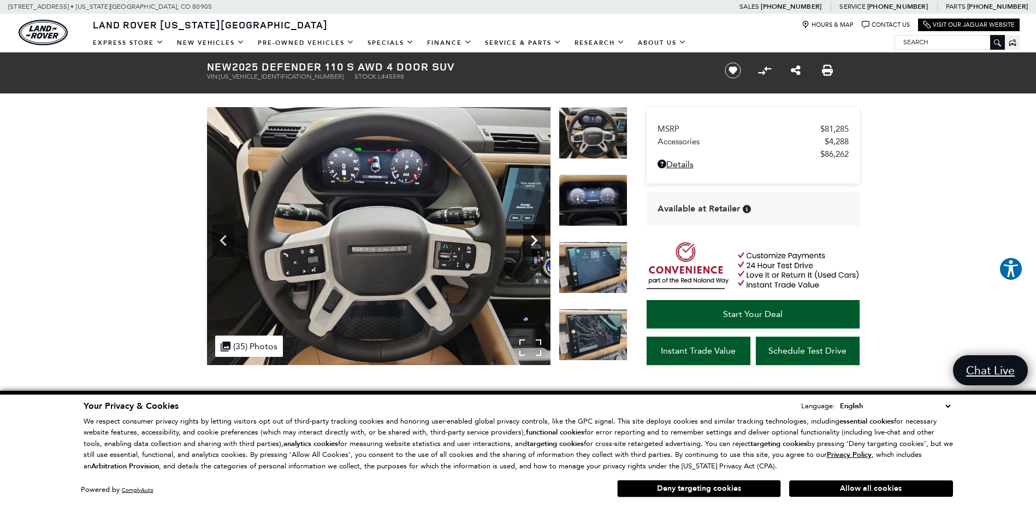
click at [540, 226] on div "Next" at bounding box center [534, 240] width 22 height 33
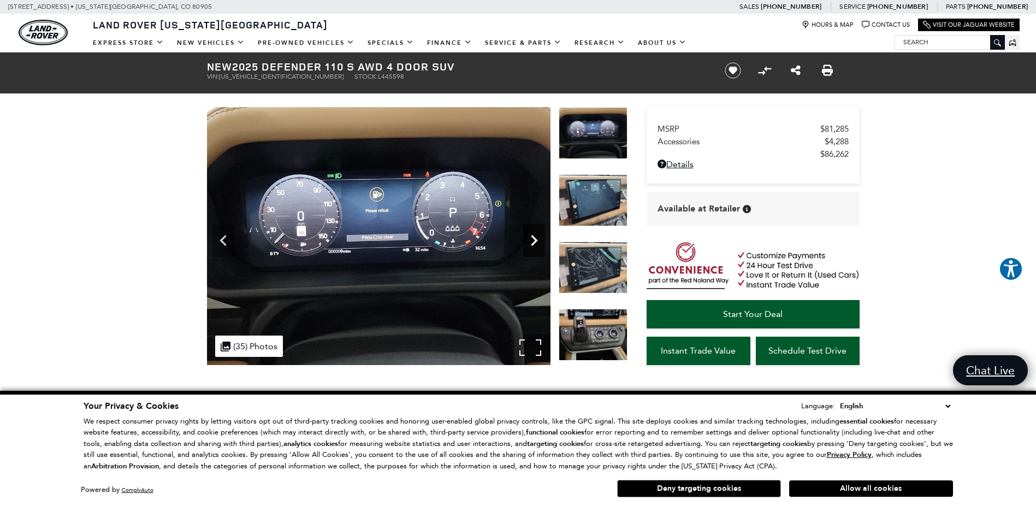
click at [540, 226] on div "Next" at bounding box center [534, 240] width 22 height 33
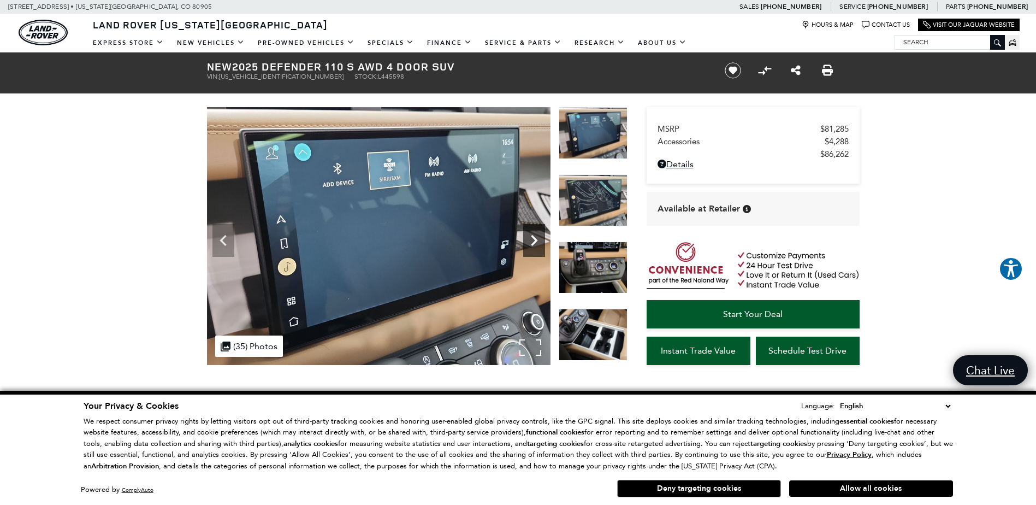
click at [540, 226] on div "Next" at bounding box center [534, 240] width 22 height 33
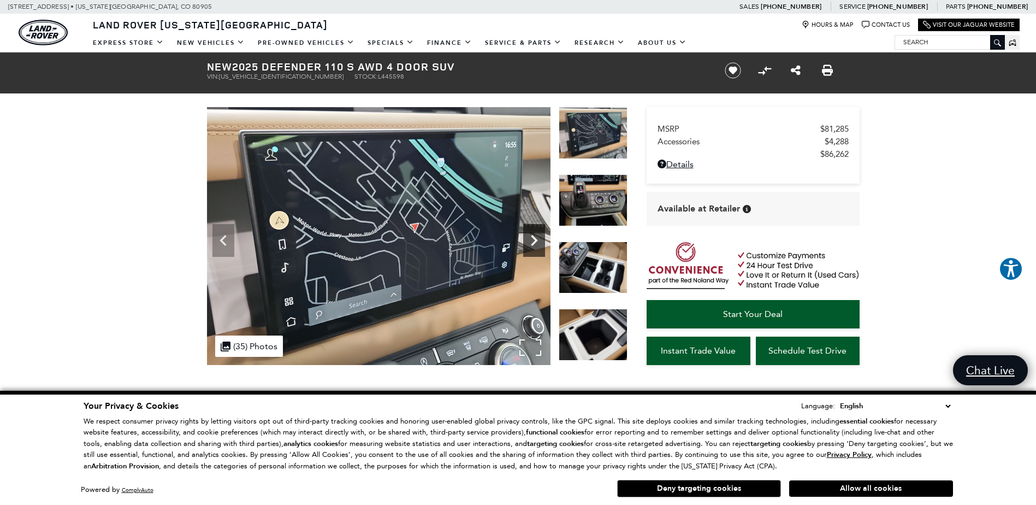
click at [540, 226] on div "Next" at bounding box center [534, 240] width 22 height 33
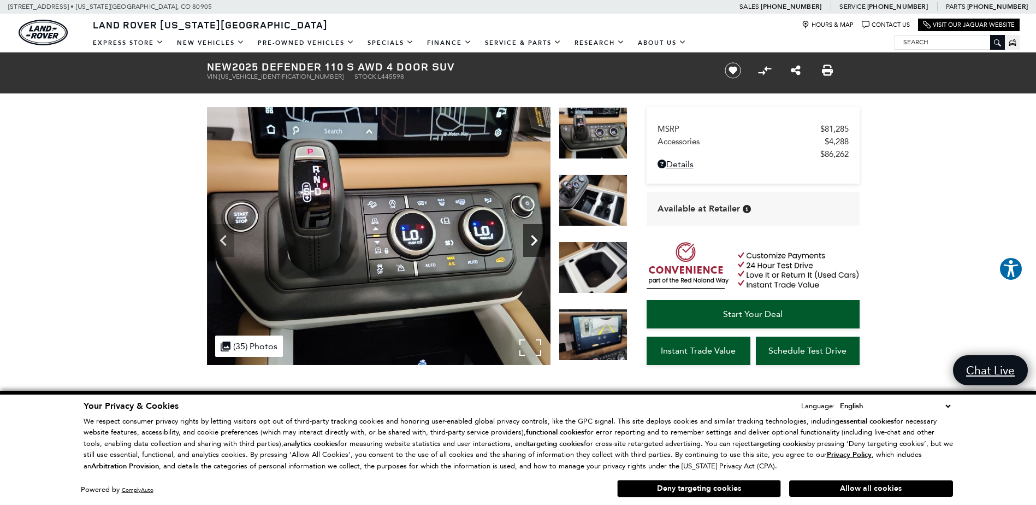
click at [540, 226] on div "Next" at bounding box center [534, 240] width 22 height 33
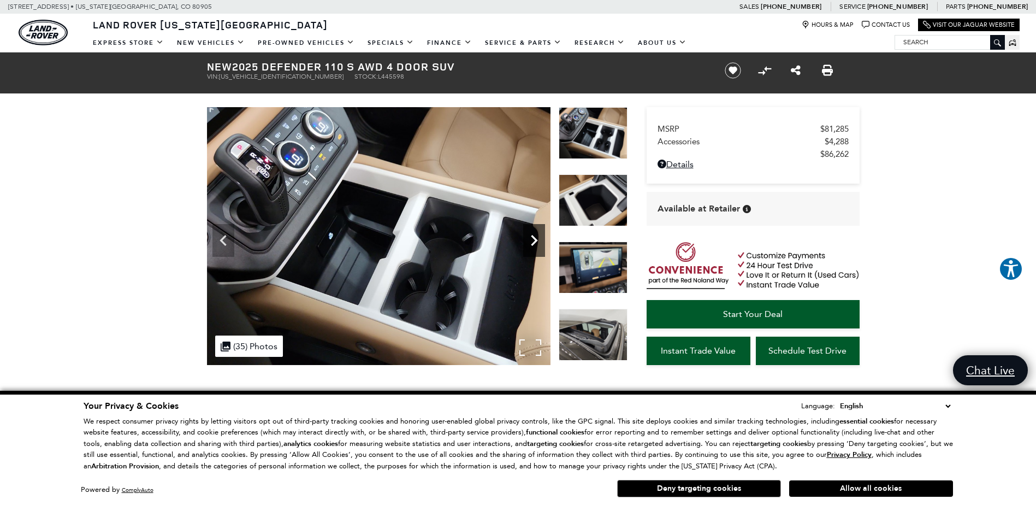
click at [540, 226] on div "Next" at bounding box center [534, 240] width 22 height 33
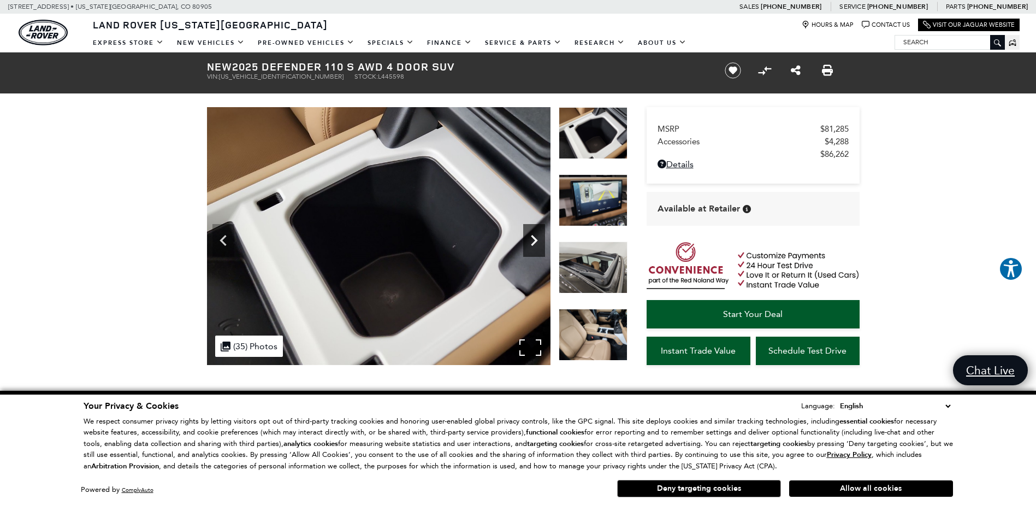
click at [540, 226] on div "Next" at bounding box center [534, 240] width 22 height 33
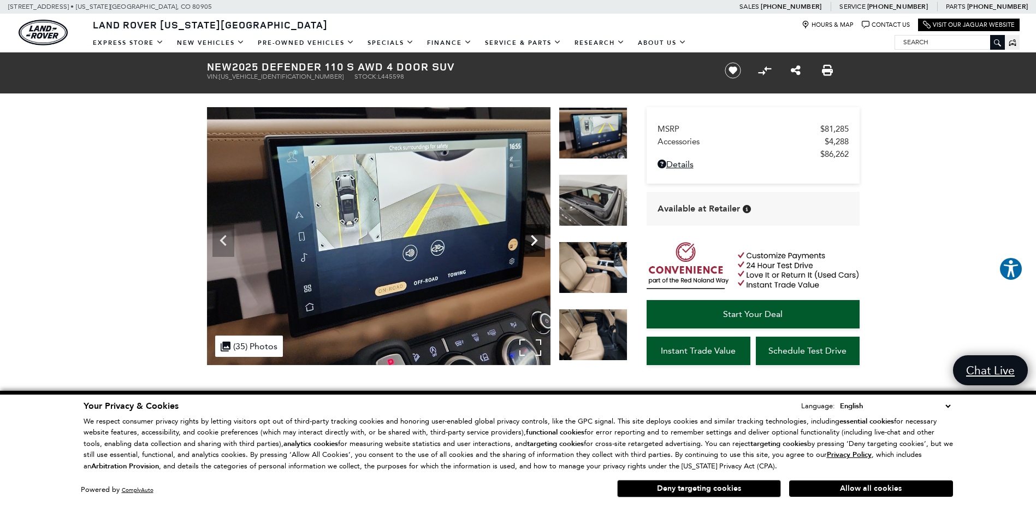
click at [540, 226] on div "Next" at bounding box center [534, 240] width 22 height 33
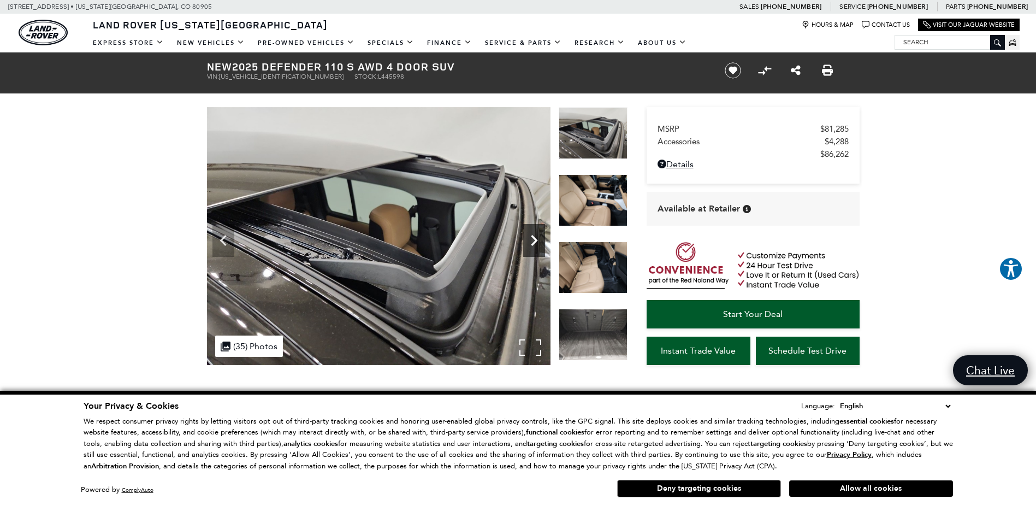
click at [540, 226] on div "Next" at bounding box center [534, 240] width 22 height 33
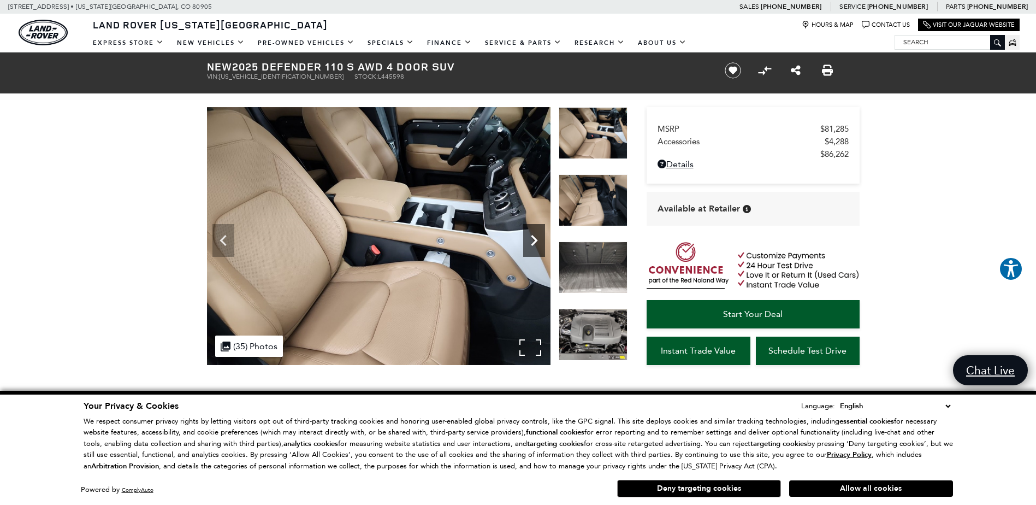
click at [540, 226] on div "Next" at bounding box center [534, 240] width 22 height 33
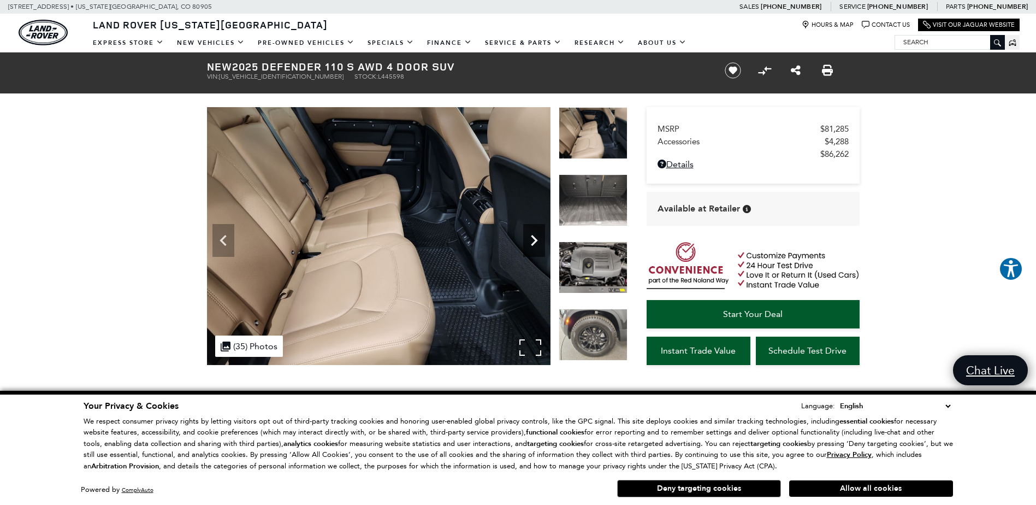
click at [540, 226] on div "Next" at bounding box center [534, 240] width 22 height 33
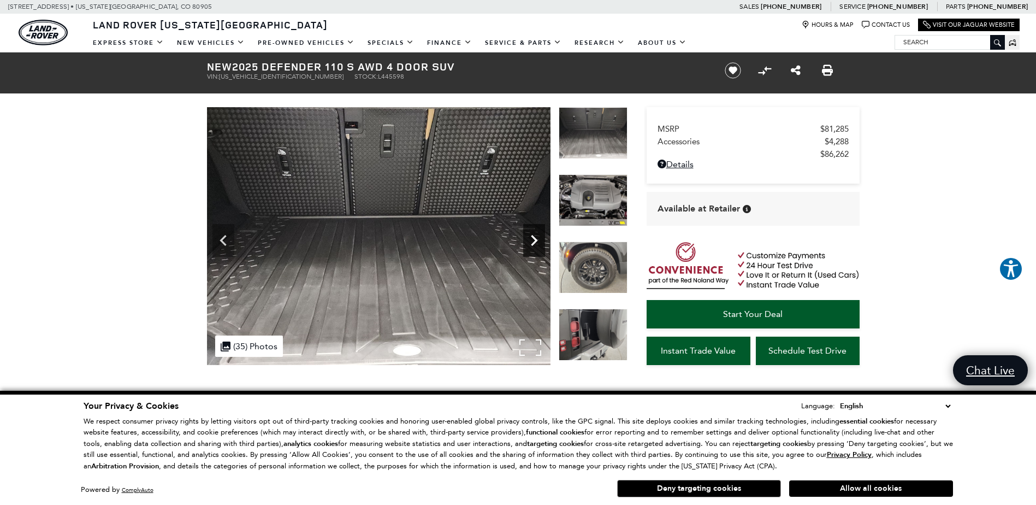
click at [540, 226] on div "Next" at bounding box center [534, 240] width 22 height 33
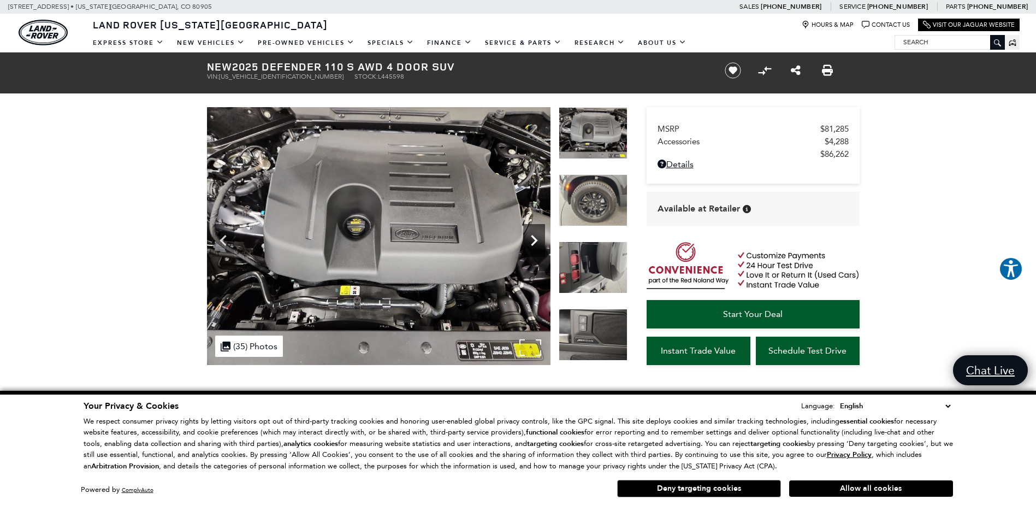
click at [540, 226] on div "Next" at bounding box center [534, 240] width 22 height 33
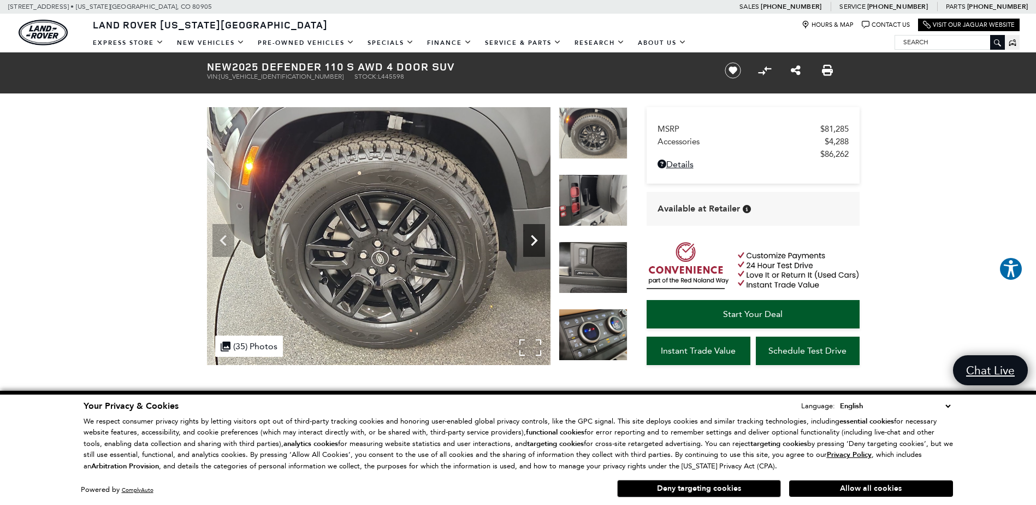
click at [540, 226] on div "Next" at bounding box center [534, 240] width 22 height 33
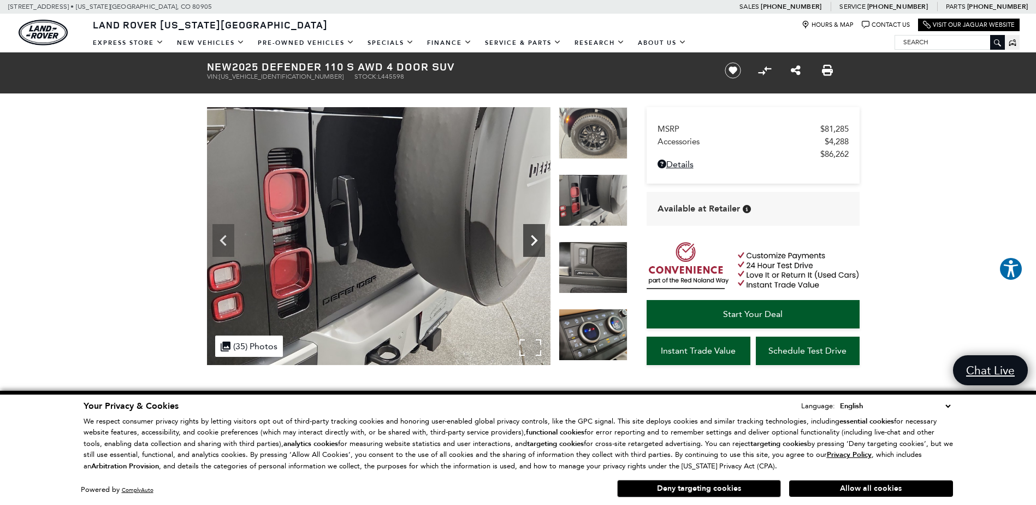
click at [540, 226] on div "Next" at bounding box center [534, 240] width 22 height 33
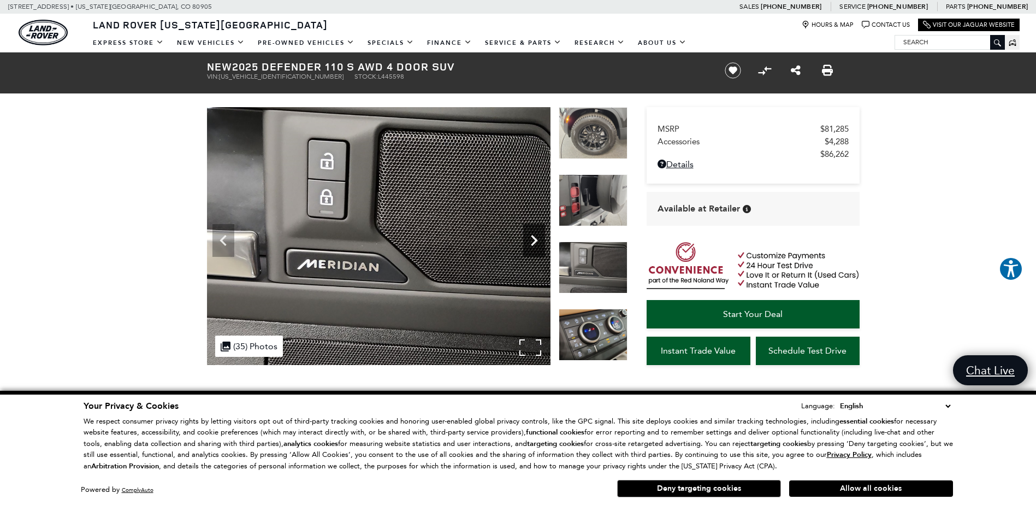
click at [540, 226] on div "Next" at bounding box center [534, 240] width 22 height 33
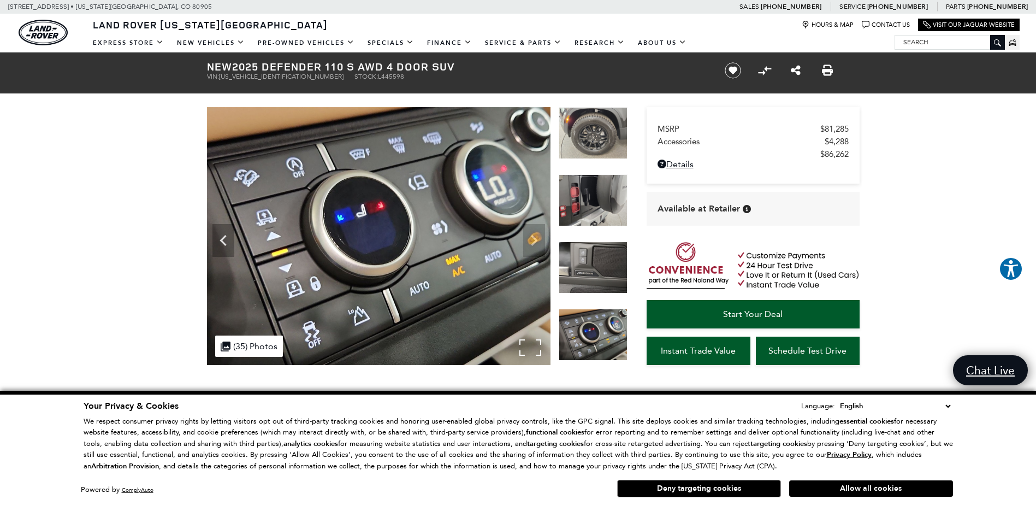
click at [540, 226] on img at bounding box center [378, 236] width 343 height 258
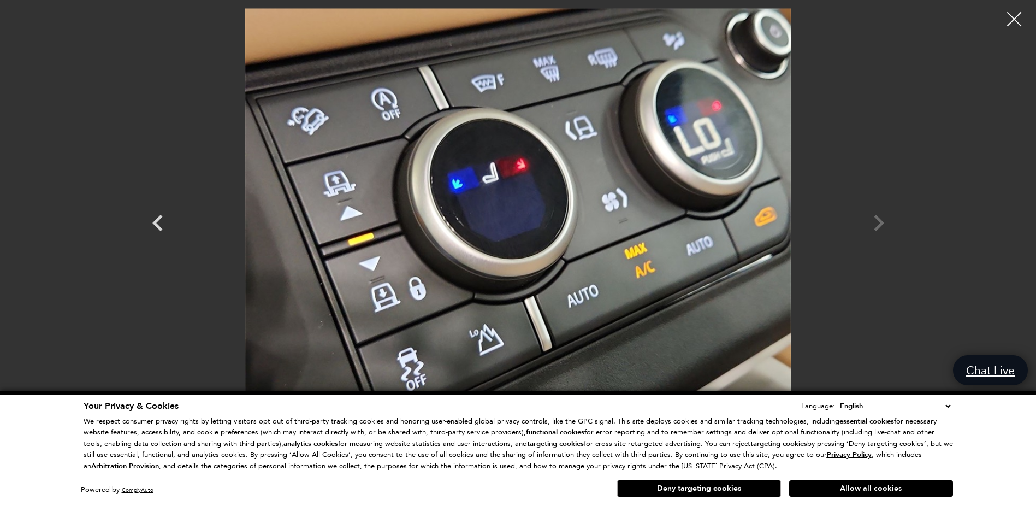
click at [1018, 23] on div at bounding box center [1014, 19] width 29 height 29
